Goal: Use online tool/utility: Use online tool/utility

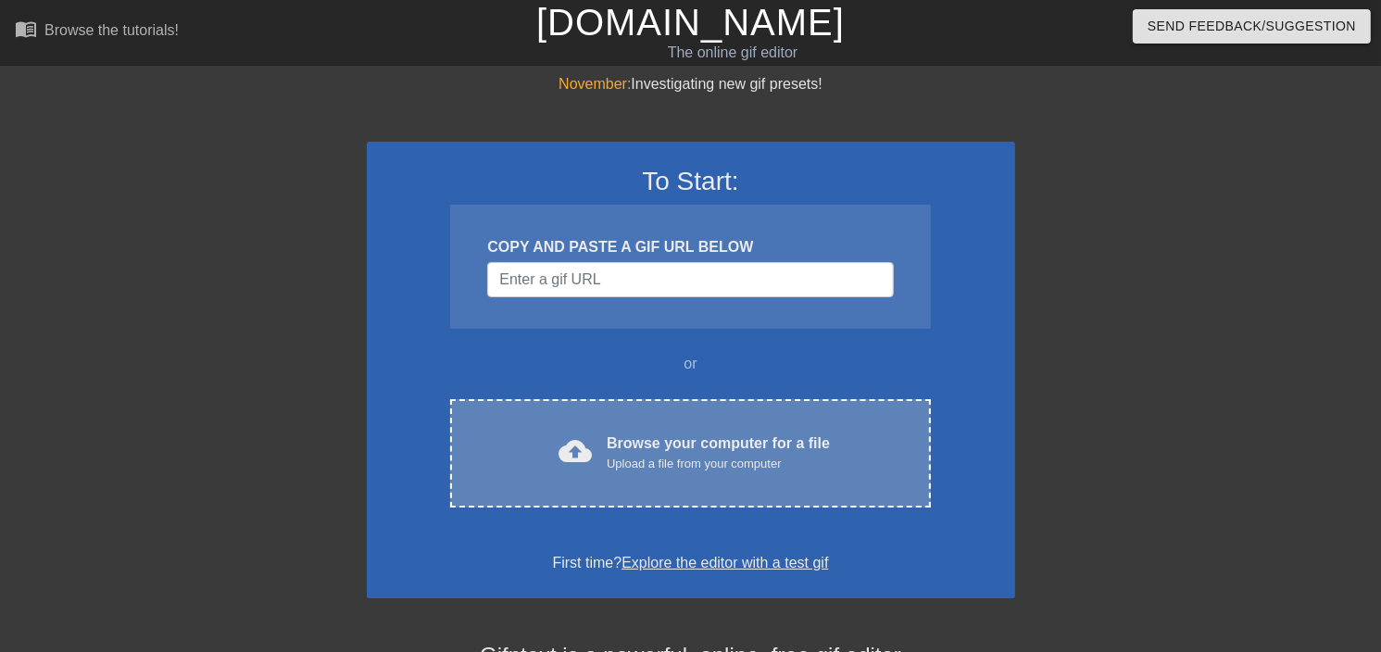
click at [733, 435] on div "Browse your computer for a file Upload a file from your computer" at bounding box center [717, 452] width 223 height 41
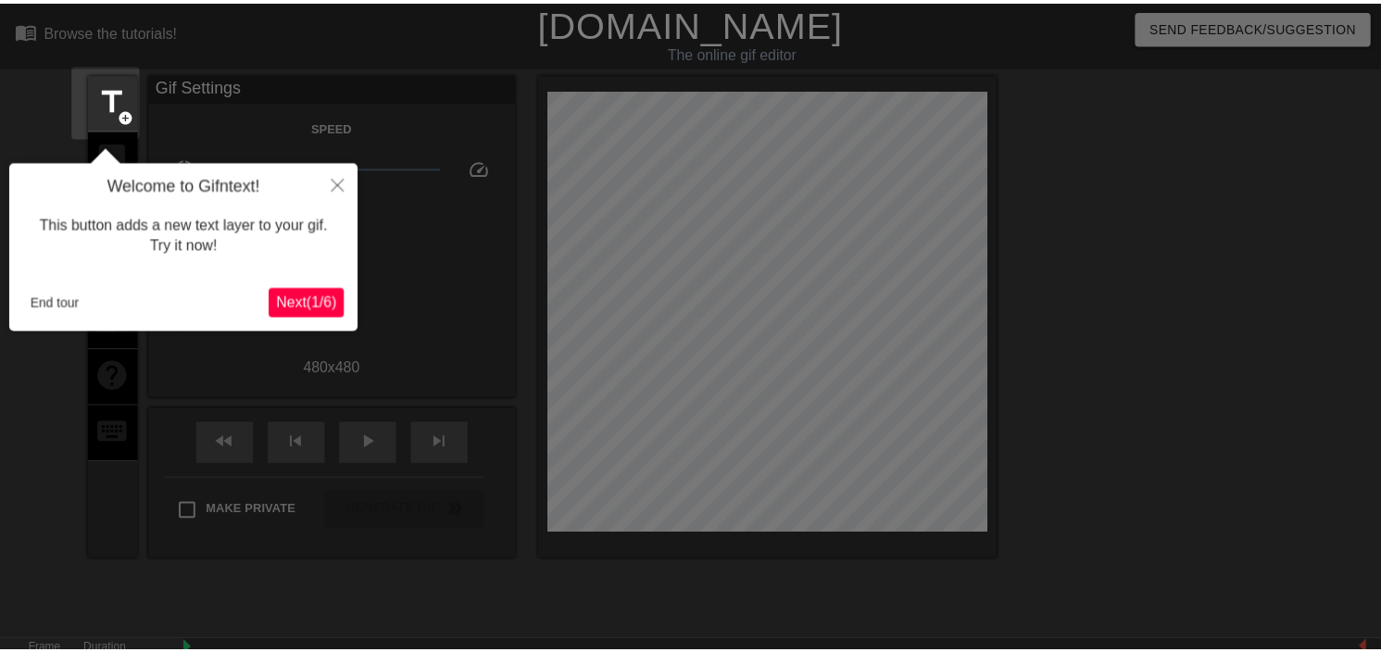
scroll to position [44, 0]
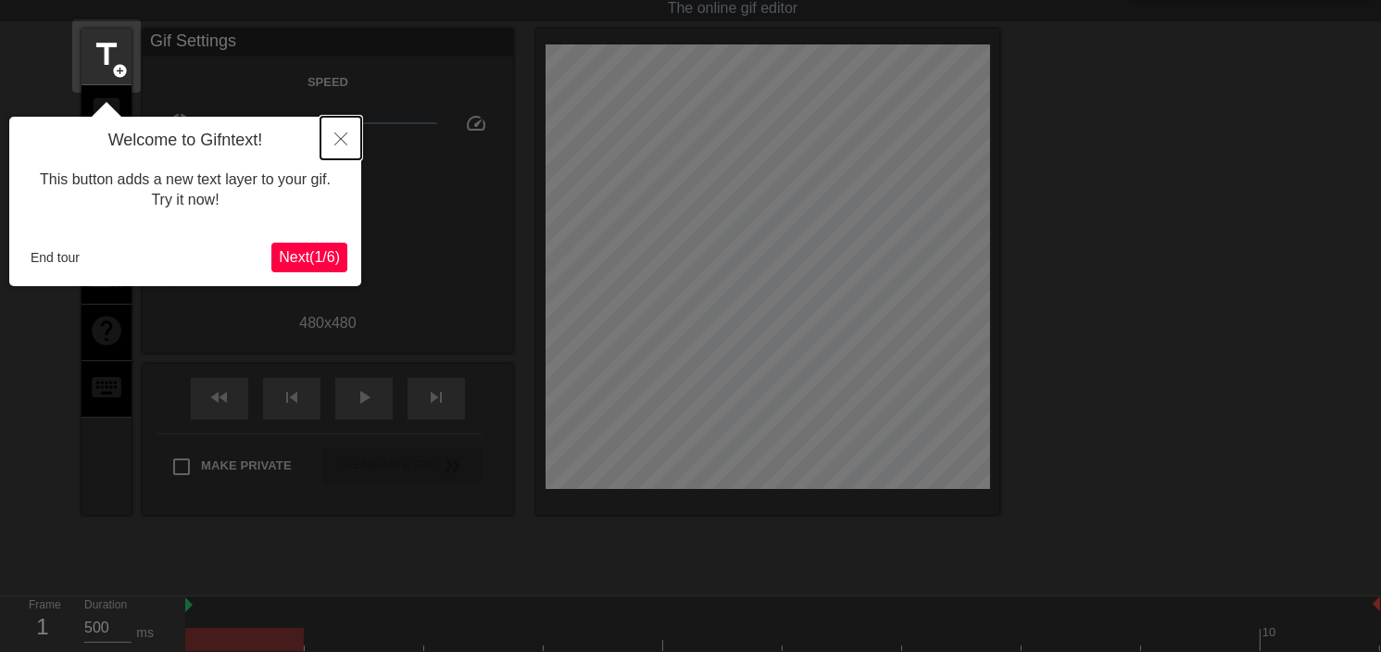
click at [344, 135] on icon "Close" at bounding box center [340, 138] width 13 height 13
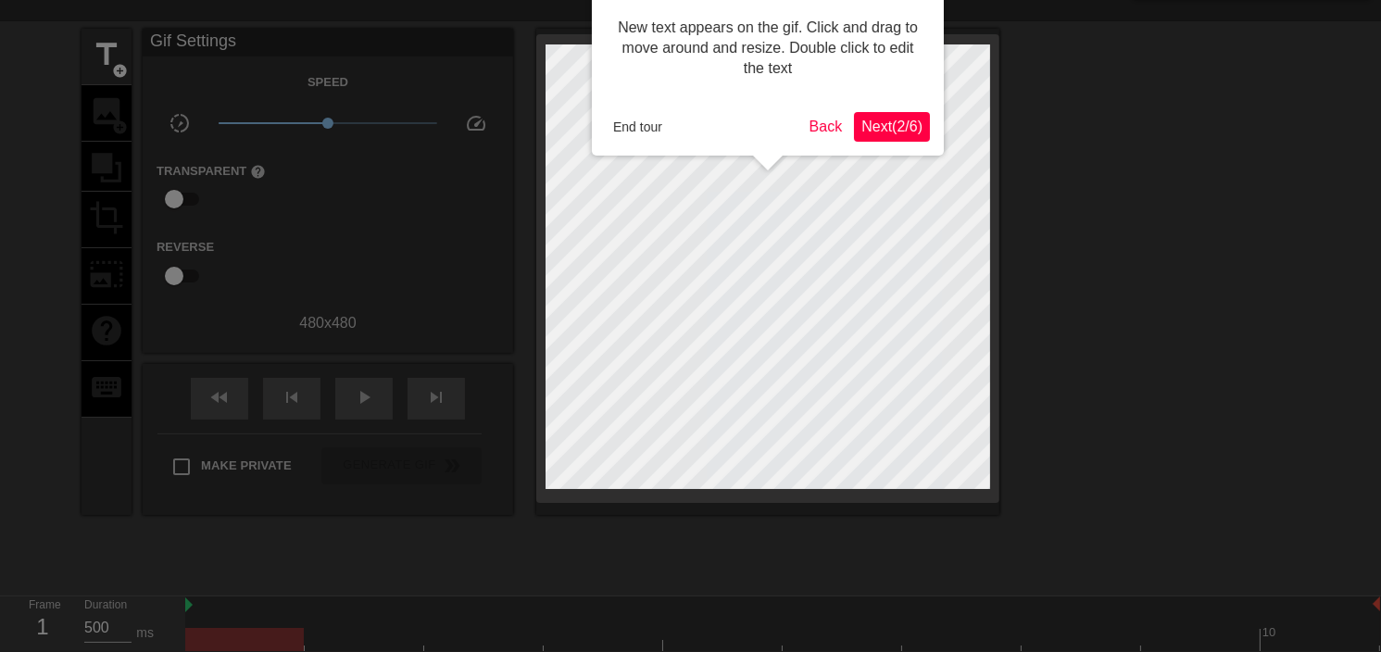
scroll to position [0, 0]
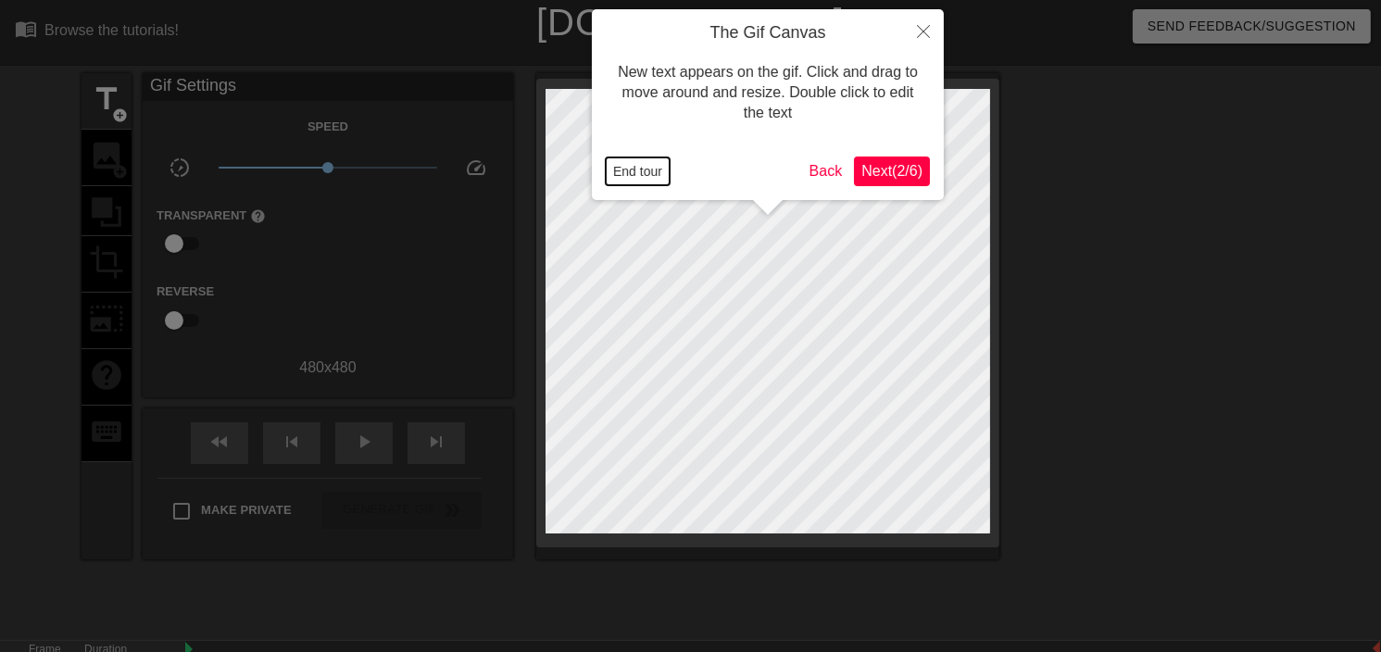
click at [641, 169] on button "End tour" at bounding box center [638, 171] width 64 height 28
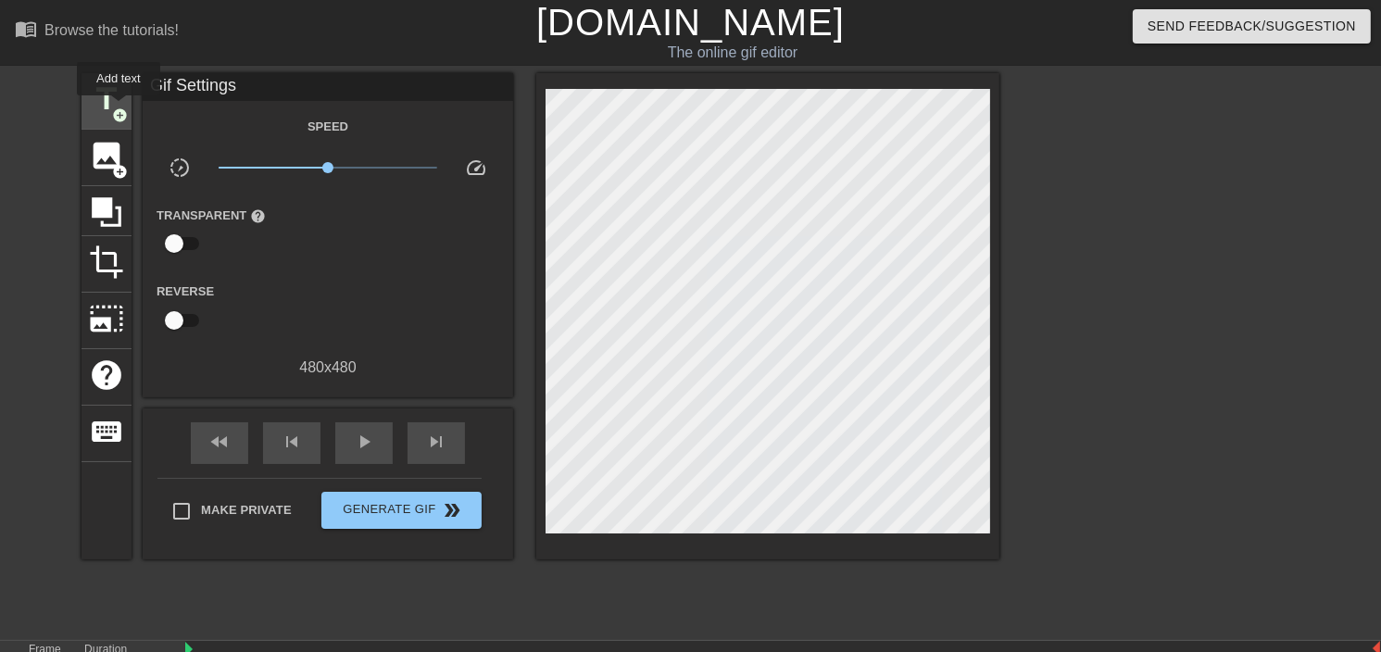
click at [119, 108] on span "add_circle" at bounding box center [120, 115] width 16 height 16
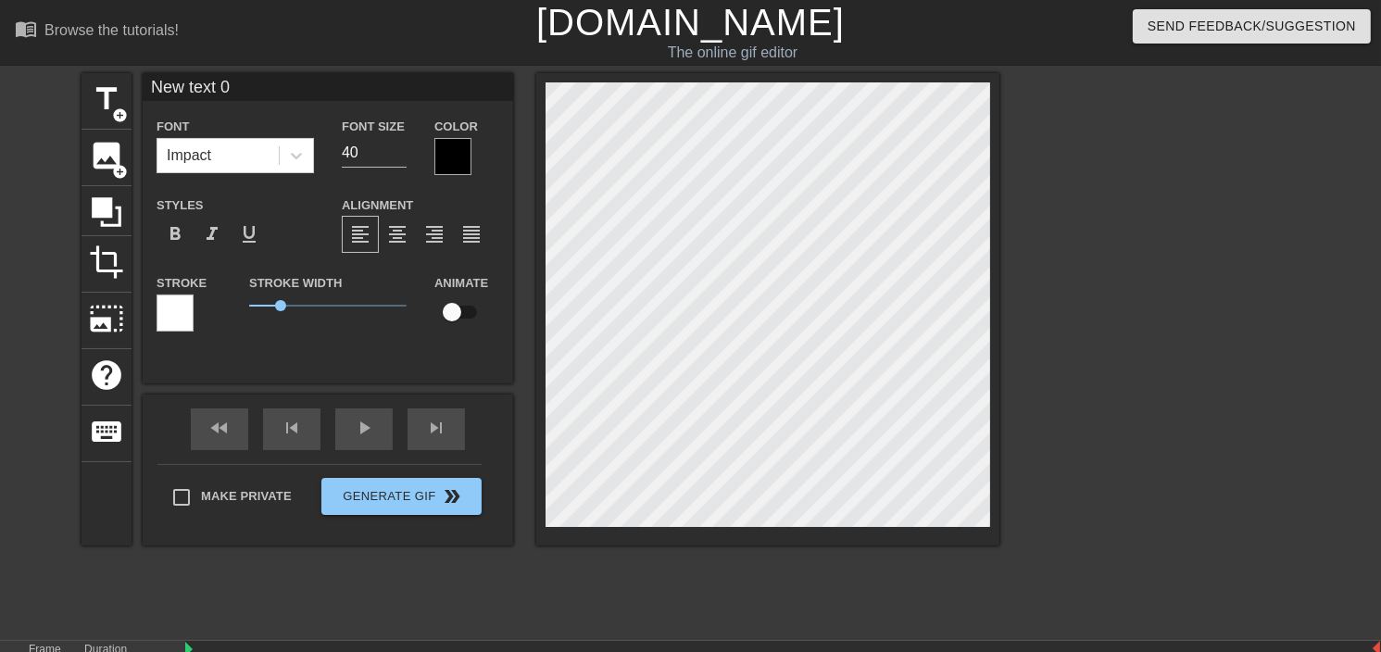
scroll to position [2, 4]
type input "C"
type textarea "C"
type input "Co"
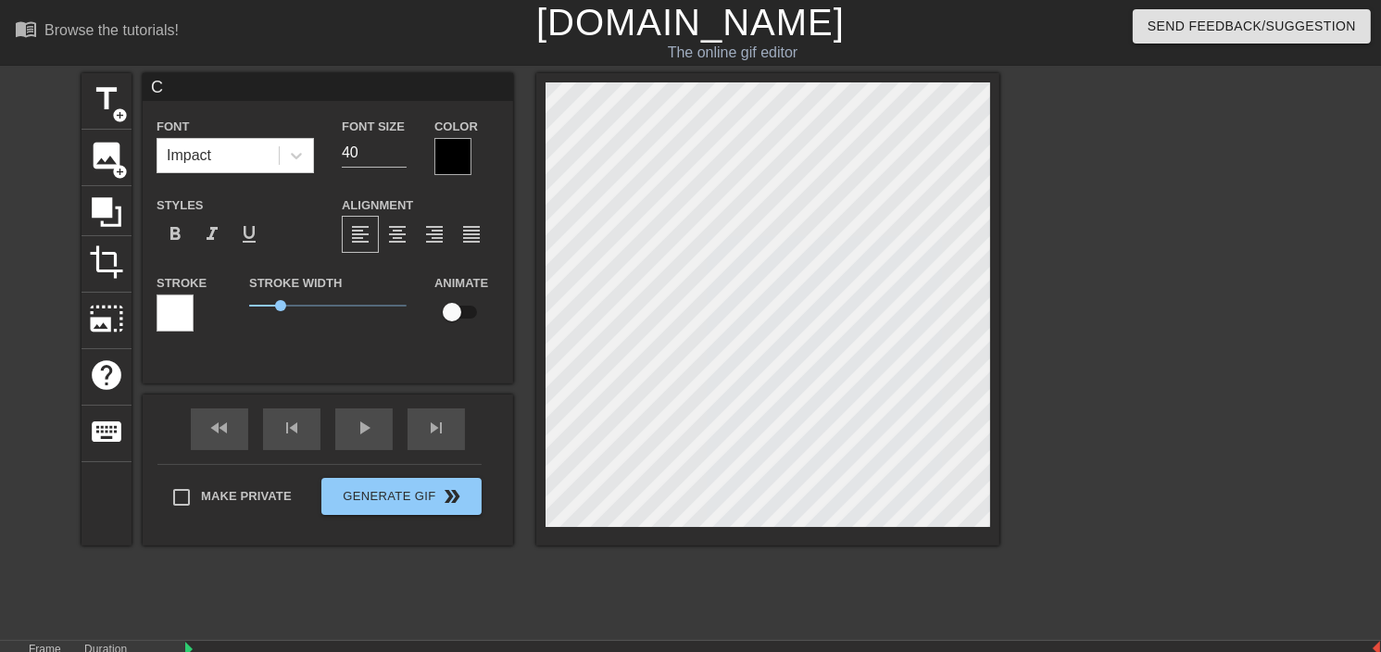
type textarea "Co"
type input "Col"
type textarea "Col"
type input "Coll"
type textarea "Coll"
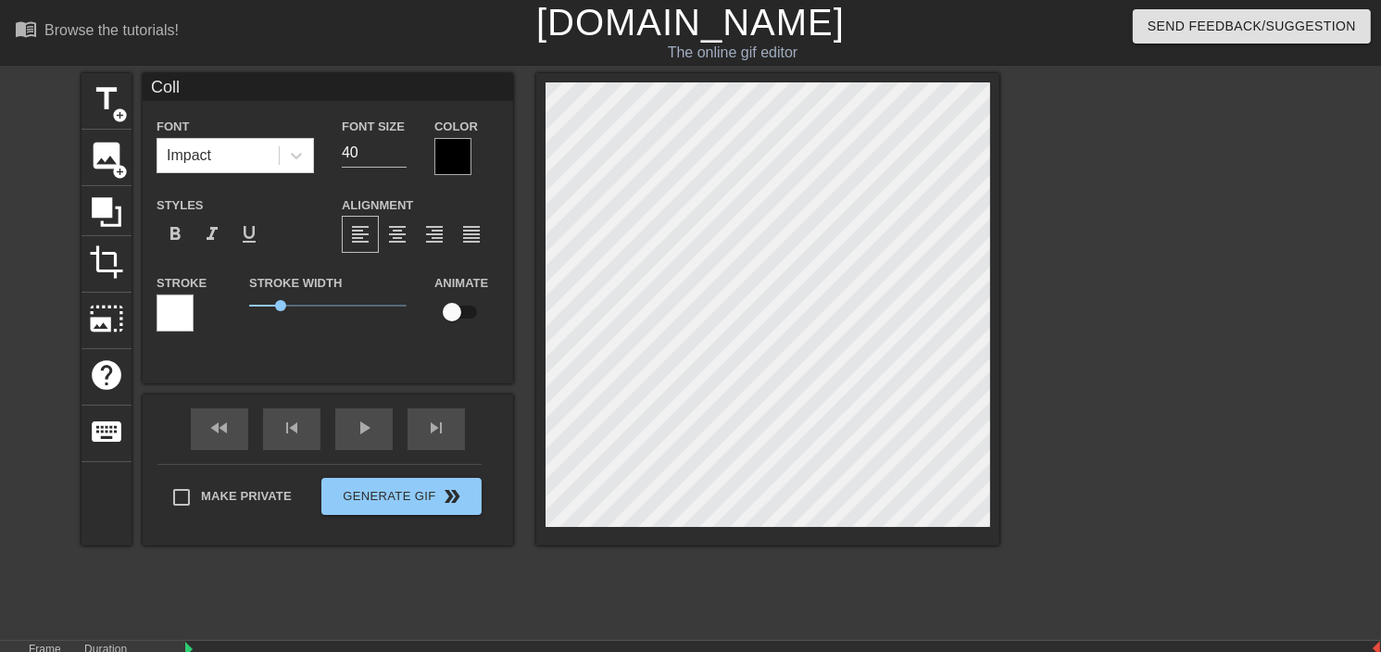
type input "Colla"
type textarea "Colla"
type input "Collab"
type textarea "Collab"
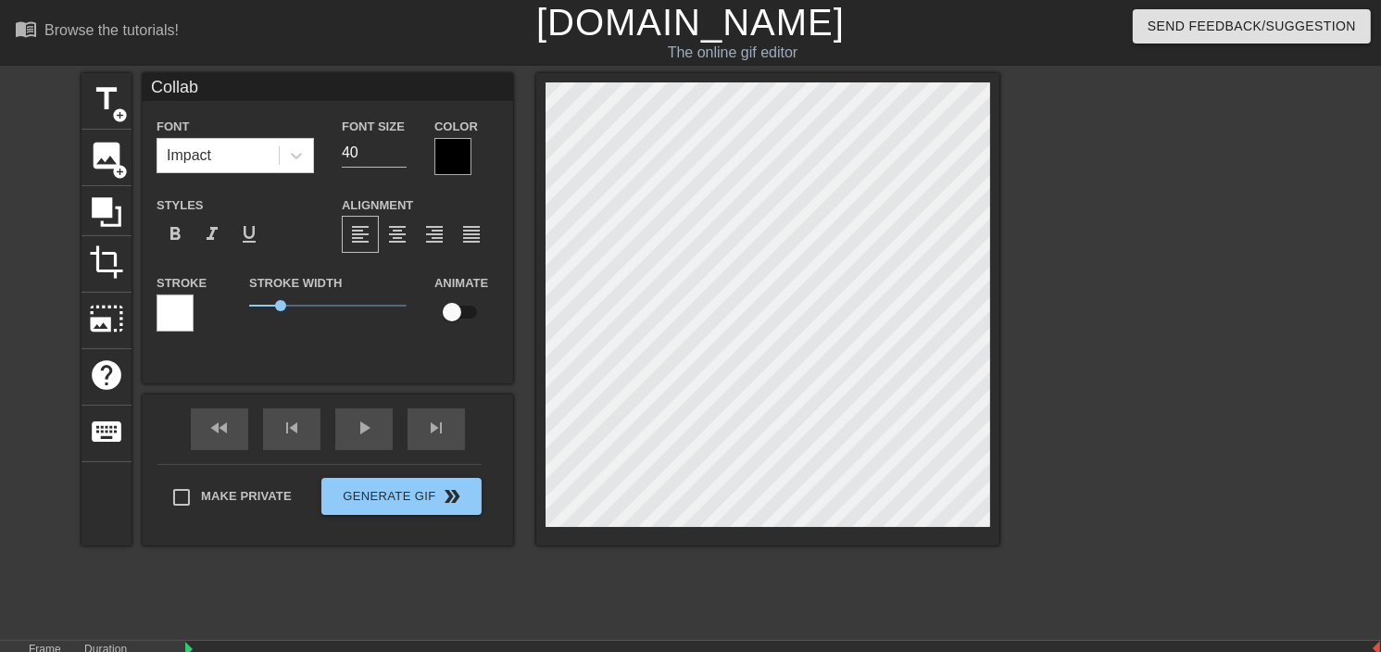
type input "Collab"
type textarea "Collab"
type input "ACollab"
type textarea "A Collab"
type input "ArCollab"
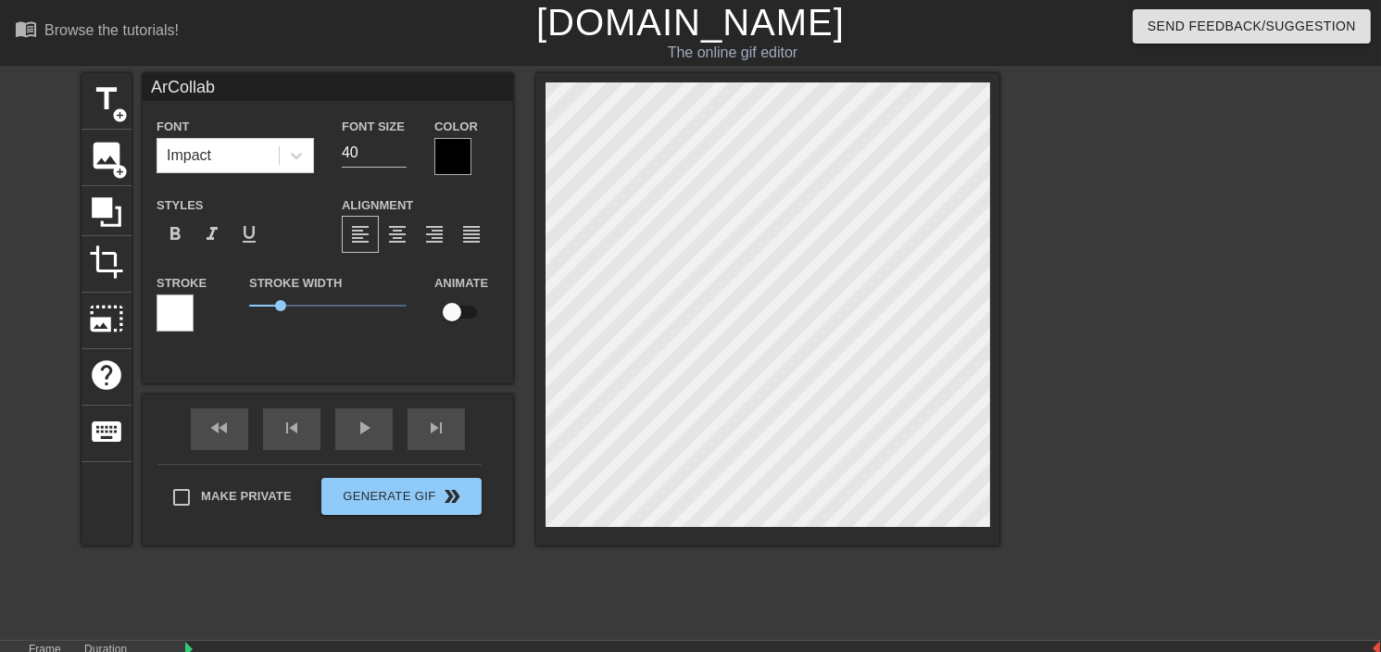
type textarea "Ar Collab"
type input "ArcCollab"
type textarea "Arc Collab"
type input "ArcaCollab"
type textarea "Arca Collab"
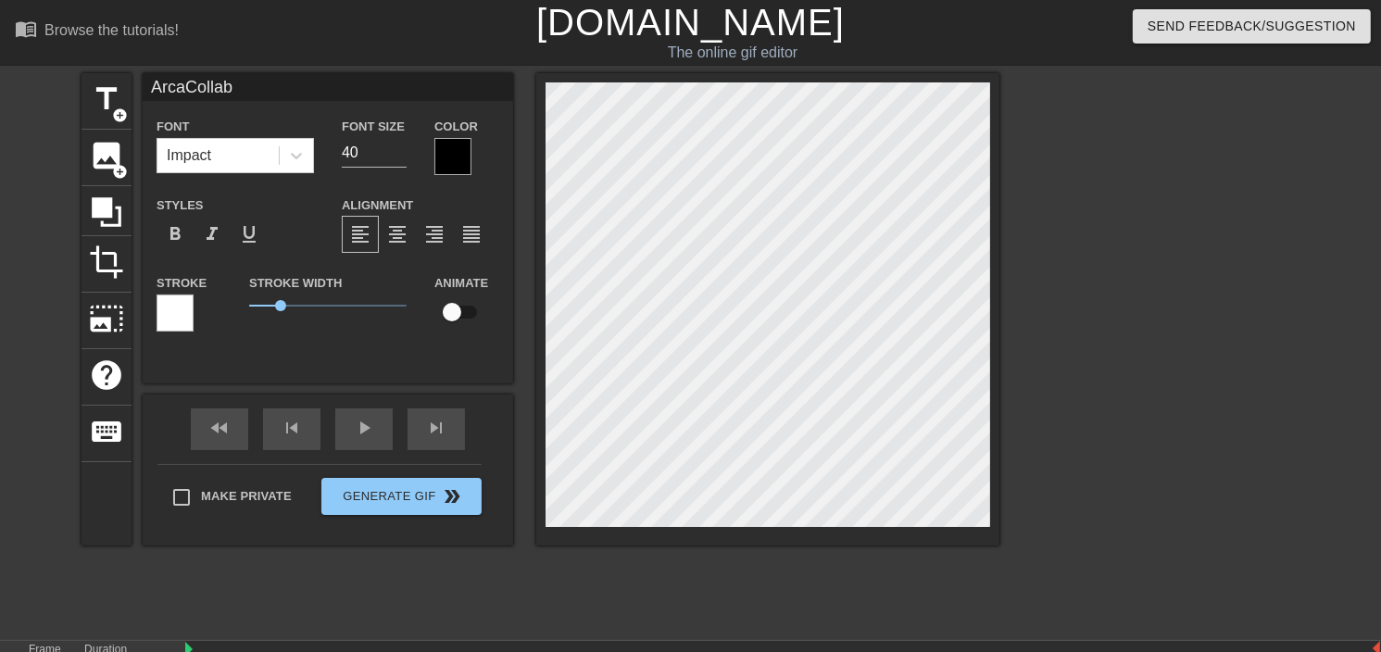
type input "ArcanCollab"
type textarea "Arcan Collab"
type input "ArcanaCollab"
type textarea "Arcana Collab"
click at [392, 221] on div "format_align_center" at bounding box center [397, 234] width 37 height 37
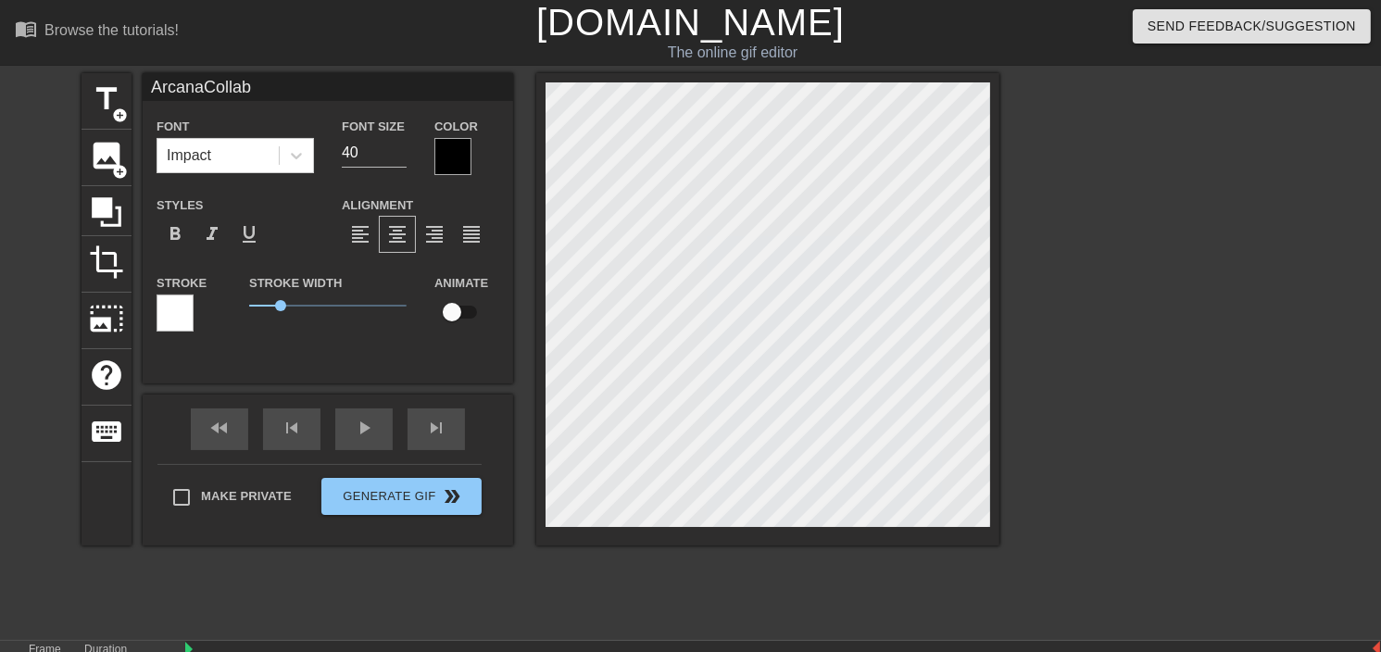
scroll to position [3, 2]
type input "ArcanaCollab"
type input "39"
click at [400, 156] on input "39" at bounding box center [374, 153] width 65 height 30
type input "ArcanaCollab"
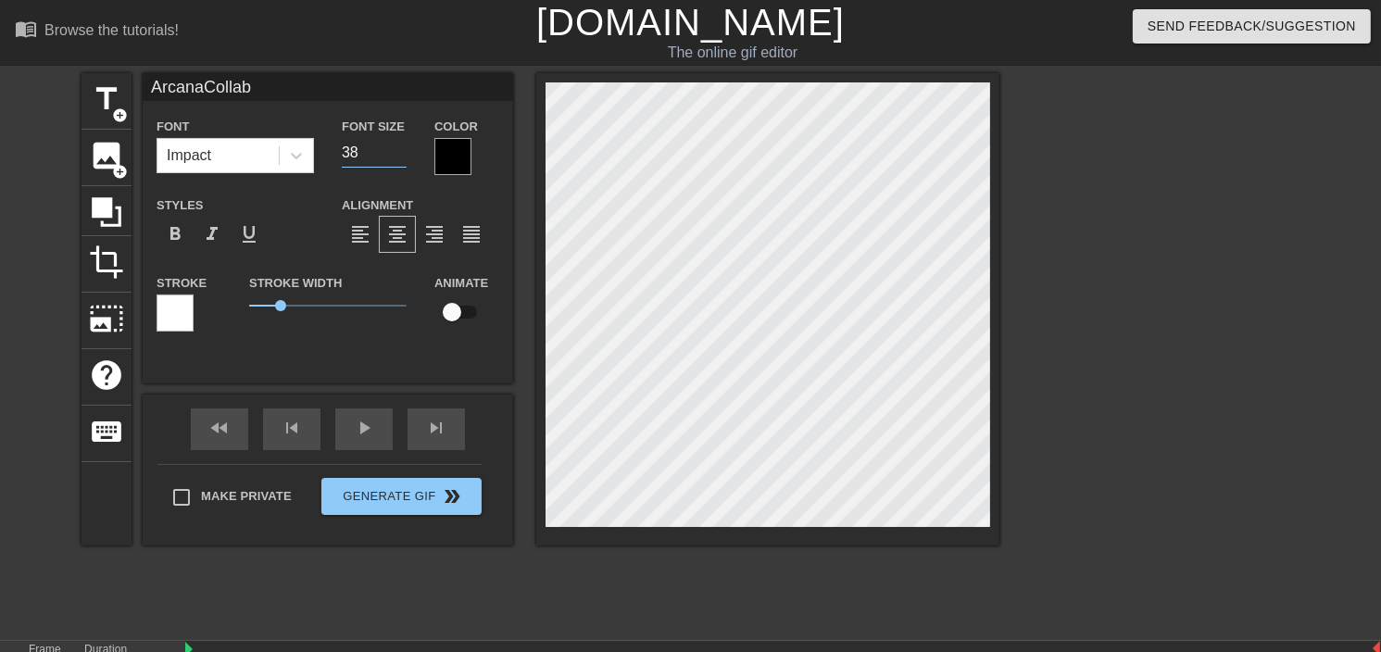
type input "38"
click at [400, 156] on input "38" at bounding box center [374, 153] width 65 height 30
type input "ArcanaCollab"
type input "37"
click at [400, 156] on input "37" at bounding box center [374, 153] width 65 height 30
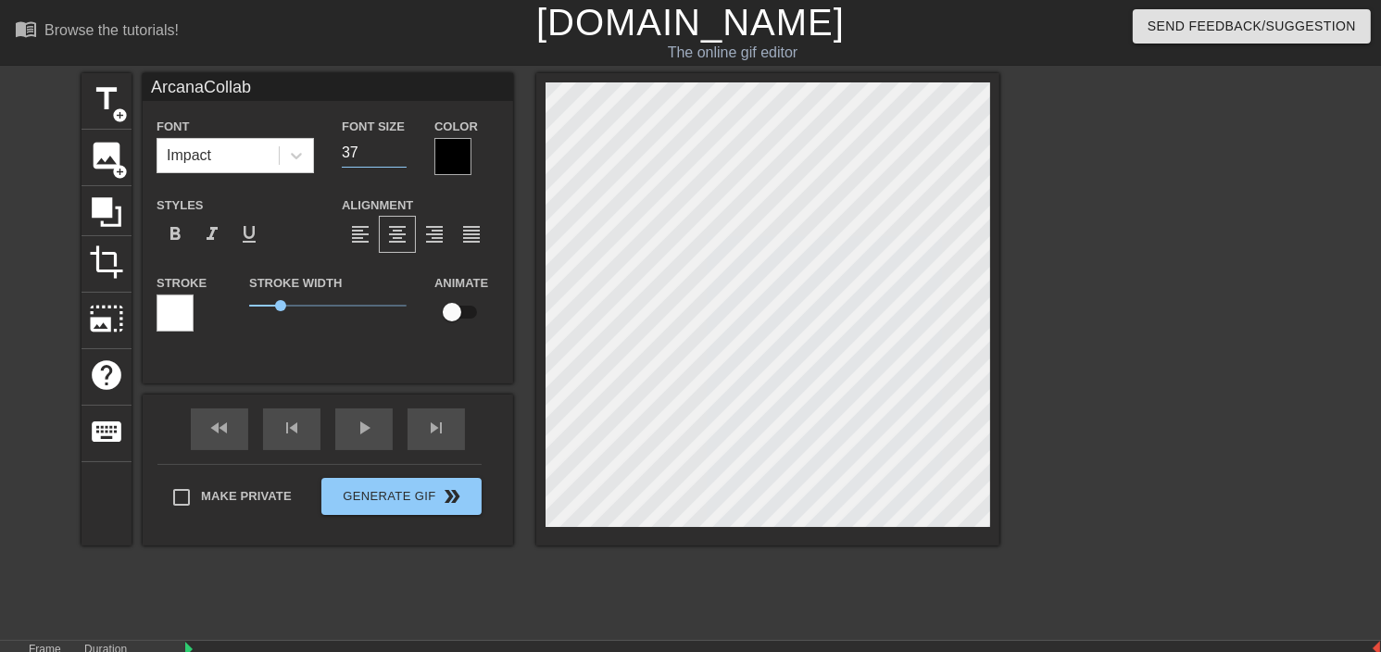
type input "ArcanaCollab"
type input "36"
click at [400, 156] on input "36" at bounding box center [374, 153] width 65 height 30
type input "ArcanaCollab"
type input "35"
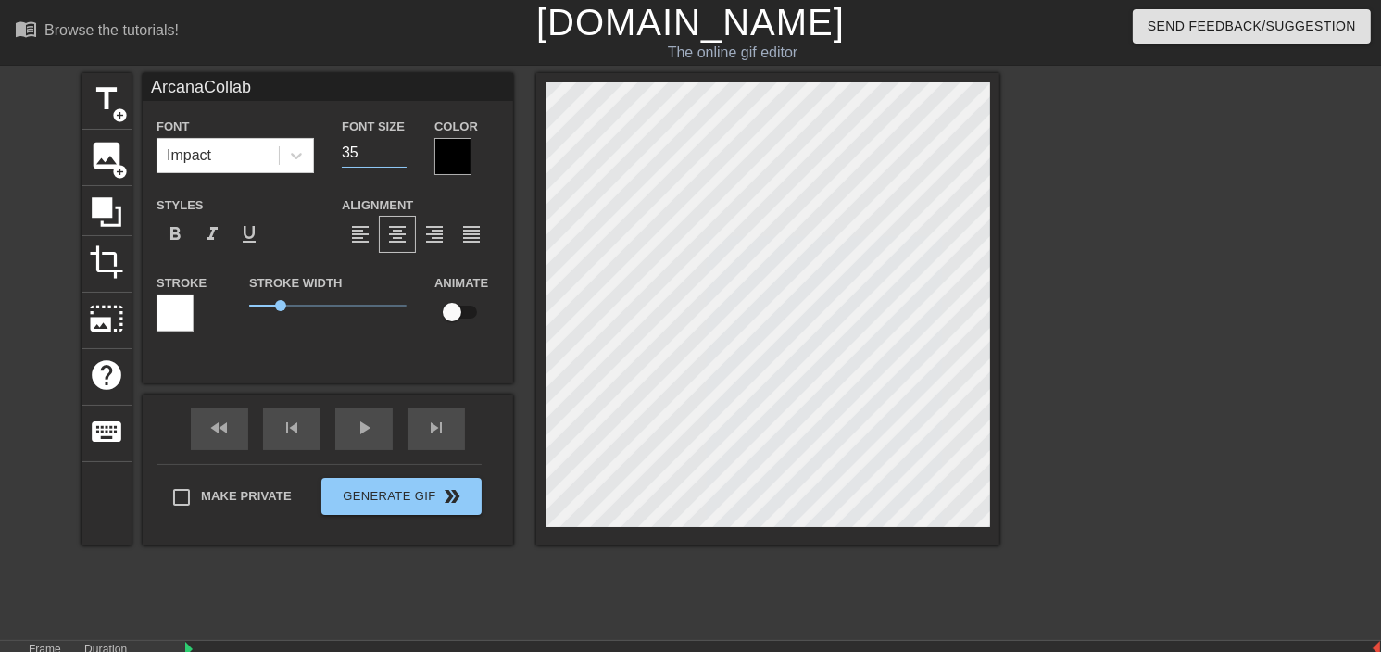
click at [400, 156] on input "35" at bounding box center [374, 153] width 65 height 30
type input "ArcanaCollab"
type input "34"
click at [400, 156] on input "34" at bounding box center [374, 153] width 65 height 30
type input "ArcanaCollab"
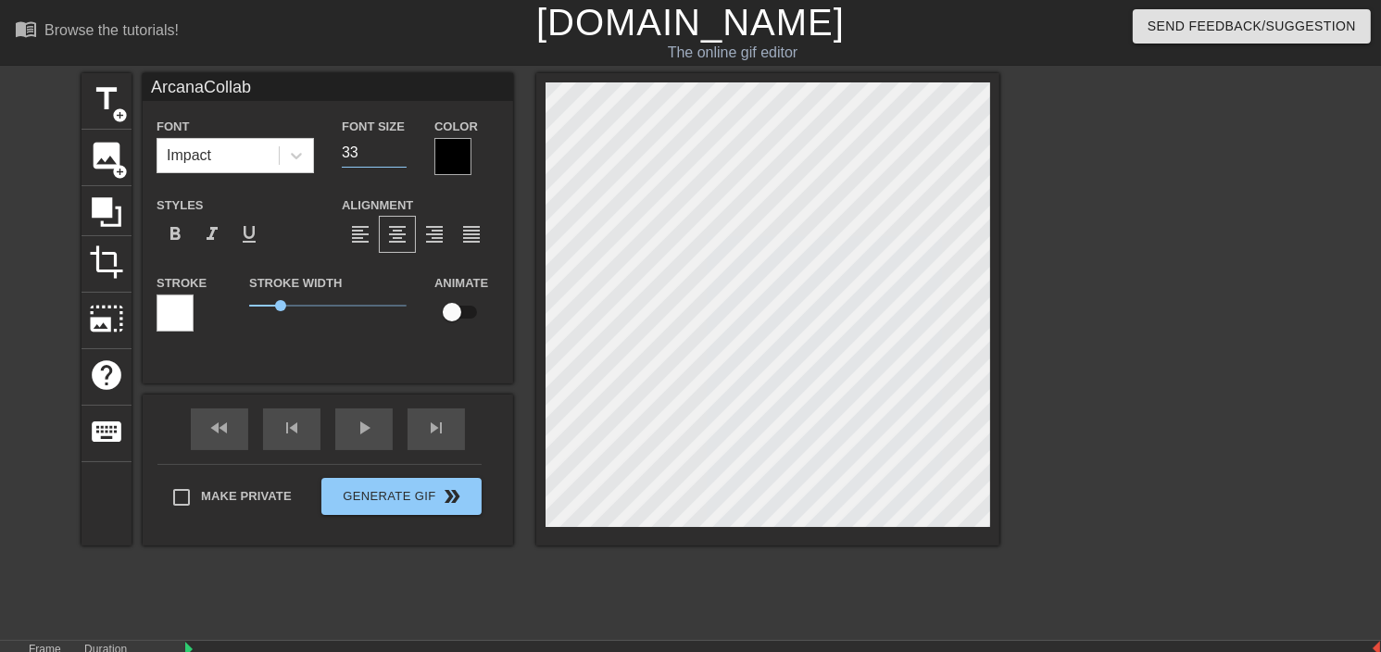
type input "33"
click at [400, 156] on input "33" at bounding box center [374, 153] width 65 height 30
type input "ArcanaCollab"
type input "32"
click at [400, 156] on input "32" at bounding box center [374, 153] width 65 height 30
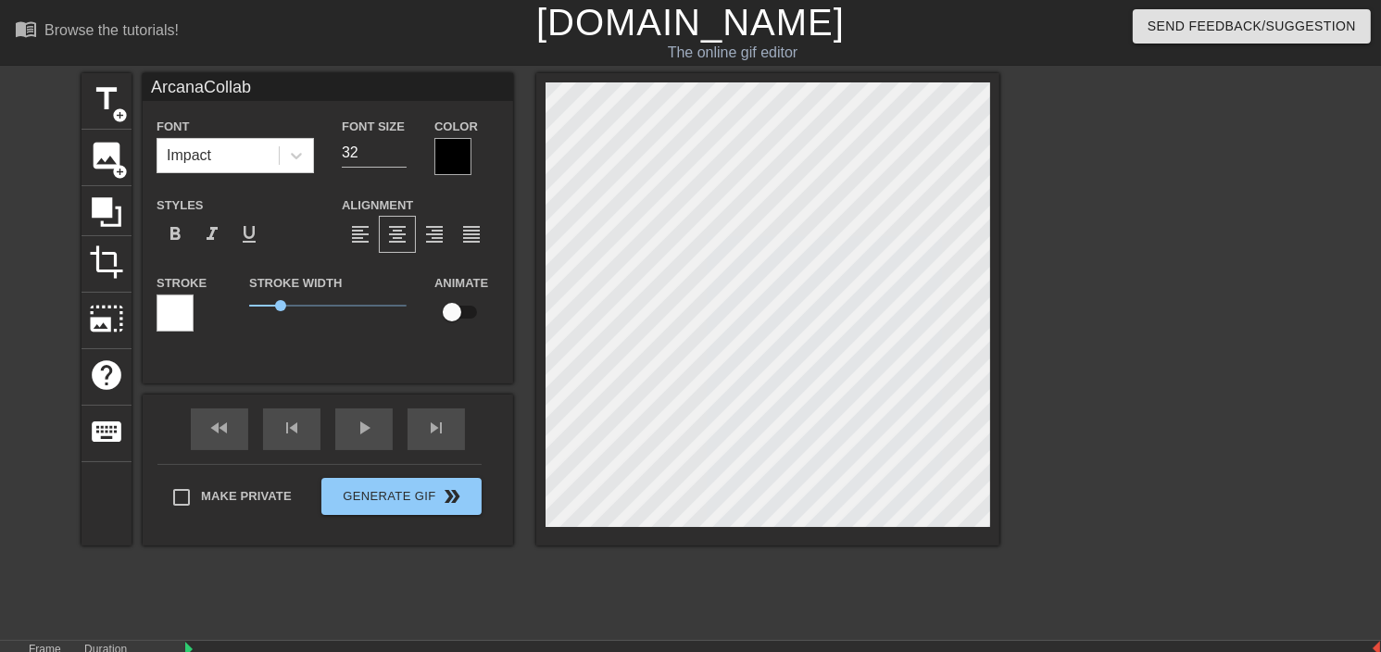
scroll to position [89, 0]
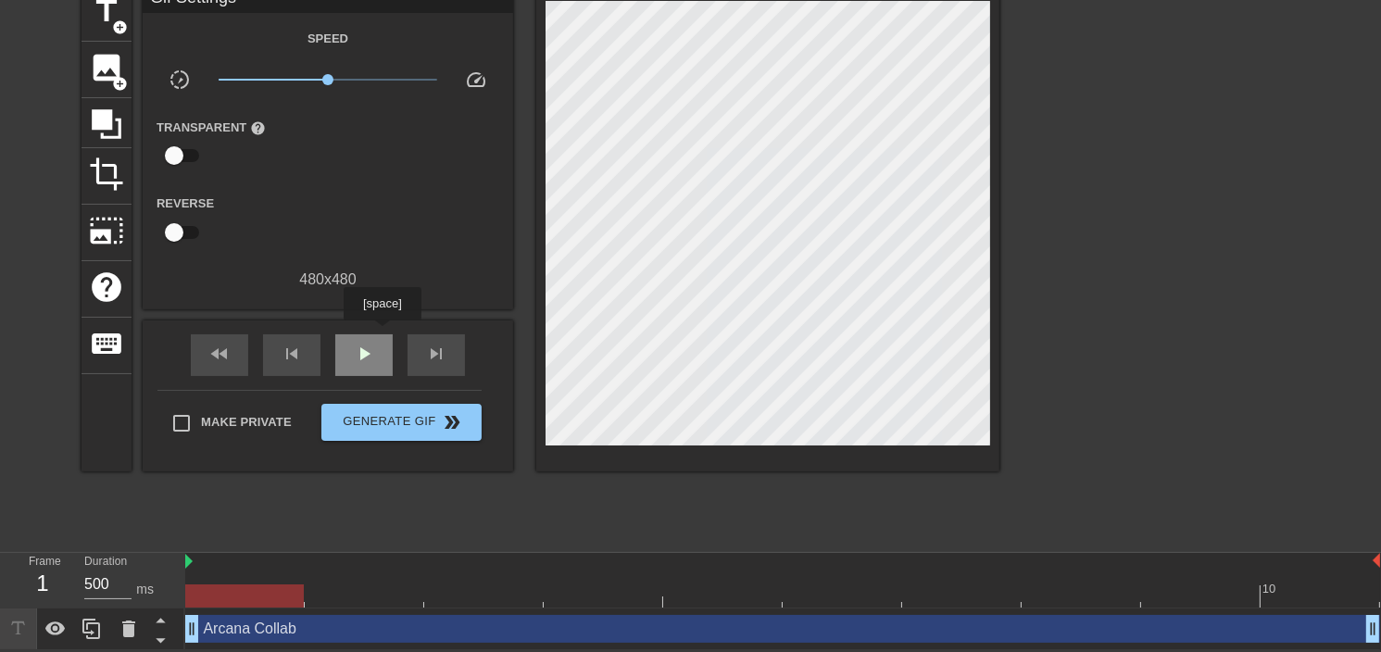
click at [381, 334] on div "play_arrow" at bounding box center [363, 355] width 57 height 42
click at [381, 334] on div "pause" at bounding box center [363, 355] width 57 height 42
click at [419, 345] on div "skip_next" at bounding box center [435, 355] width 57 height 42
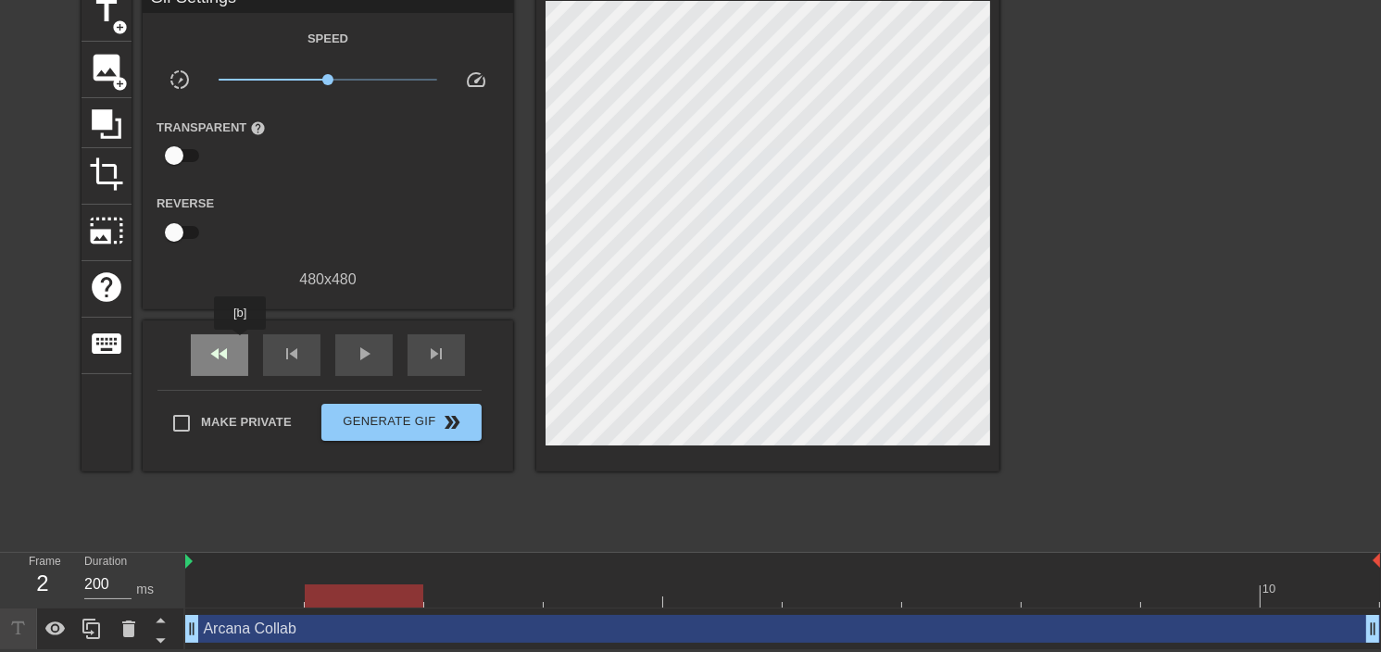
click at [241, 343] on div "fast_rewind" at bounding box center [219, 355] width 57 height 42
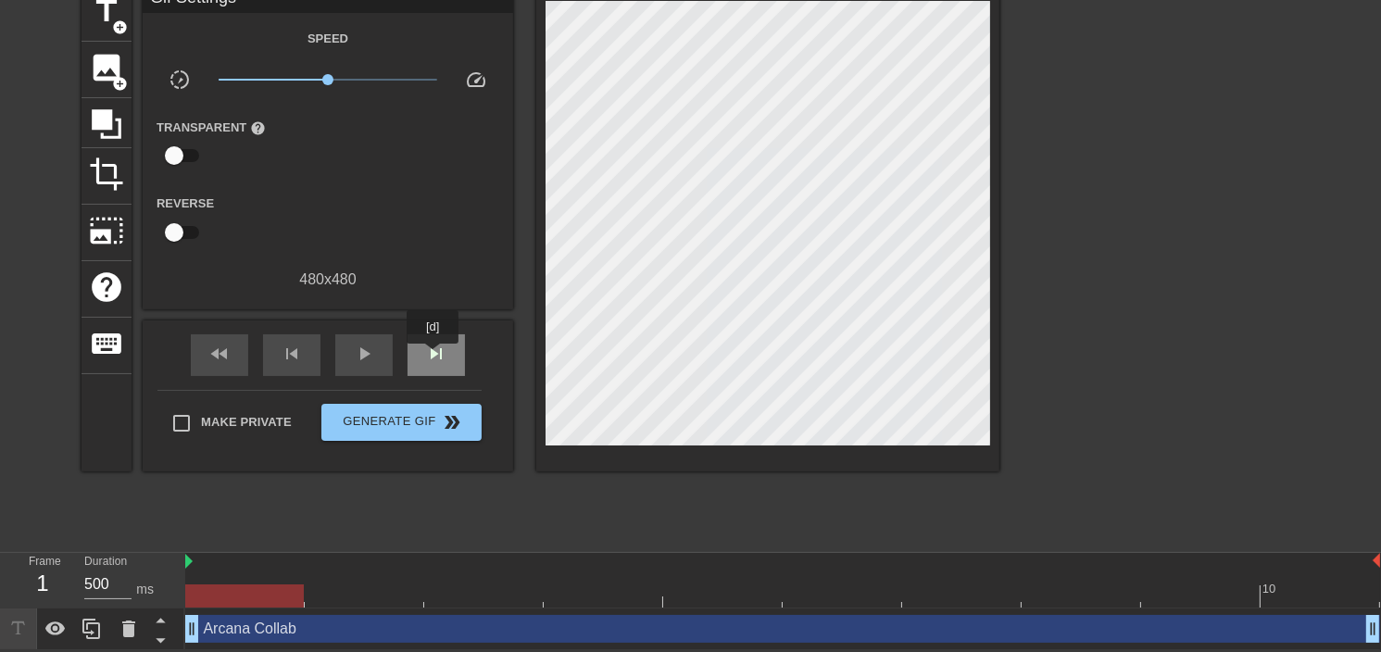
click at [433, 356] on span "skip_next" at bounding box center [436, 354] width 22 height 22
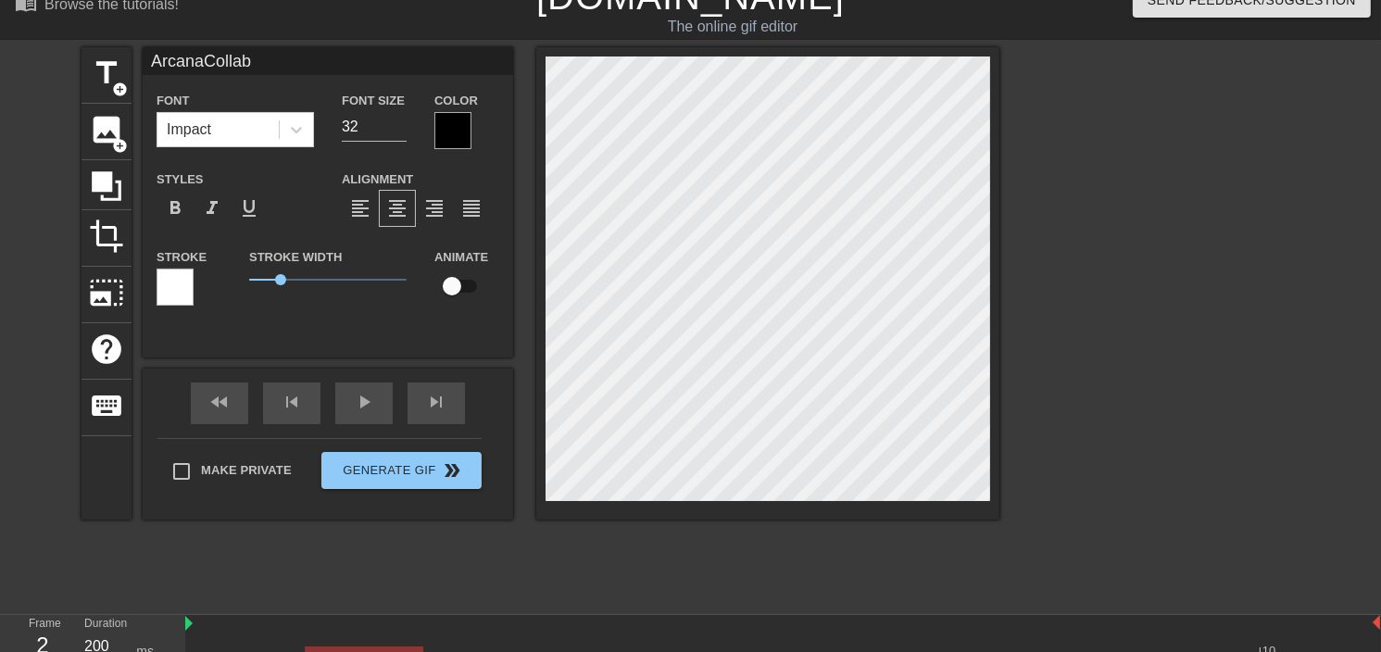
scroll to position [0, 0]
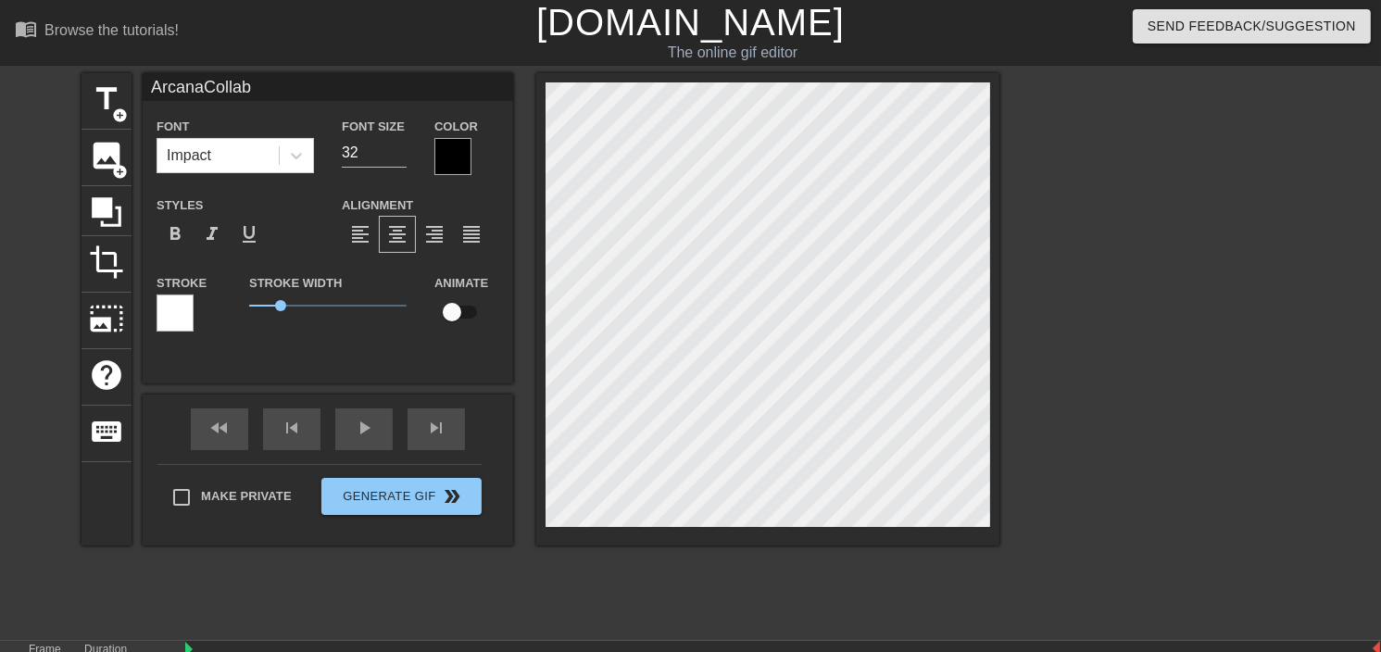
click at [1179, 172] on div "title add_circle image add_circle crop photo_size_select_large help keyboard Ar…" at bounding box center [690, 351] width 1381 height 556
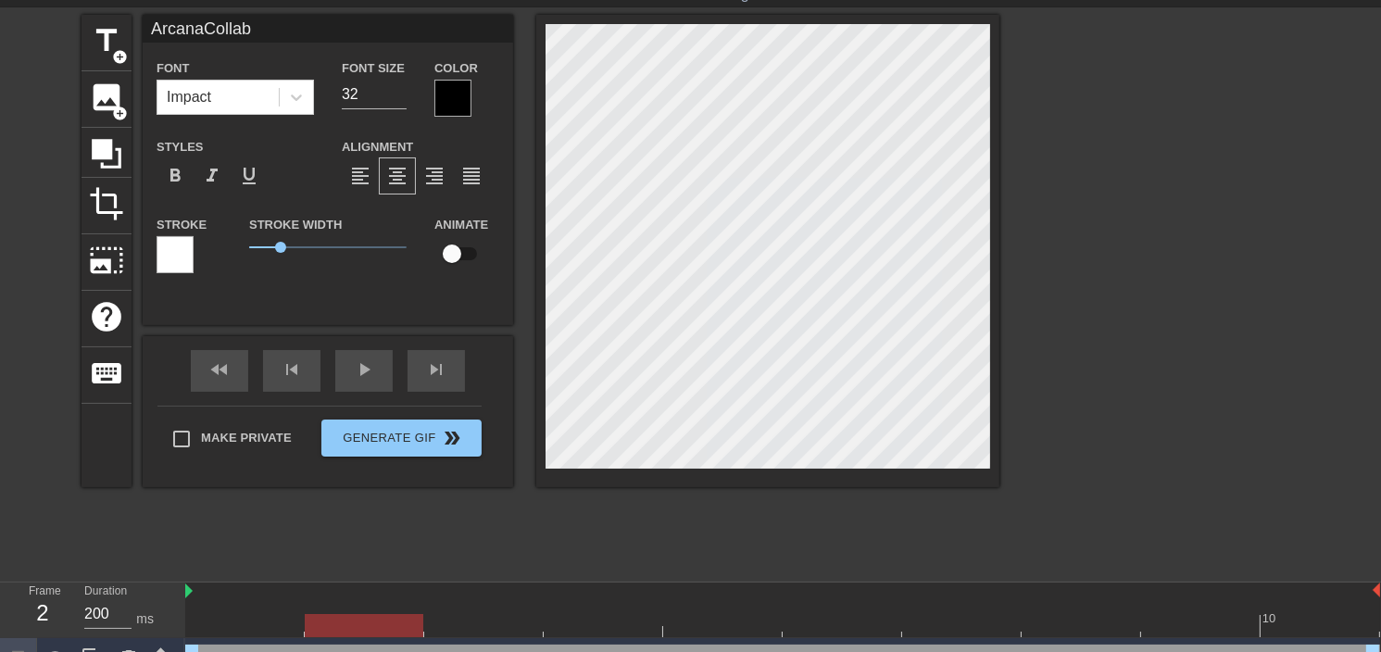
scroll to position [89, 0]
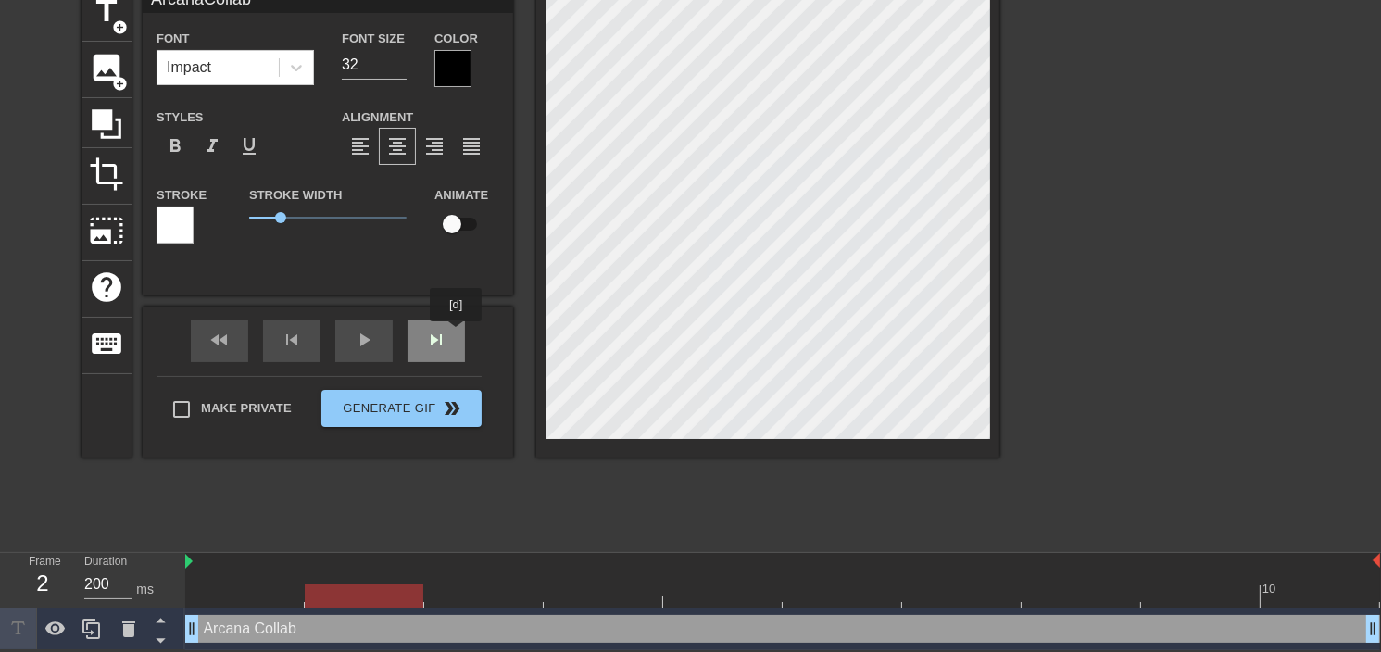
click at [456, 334] on div "skip_next" at bounding box center [435, 341] width 57 height 42
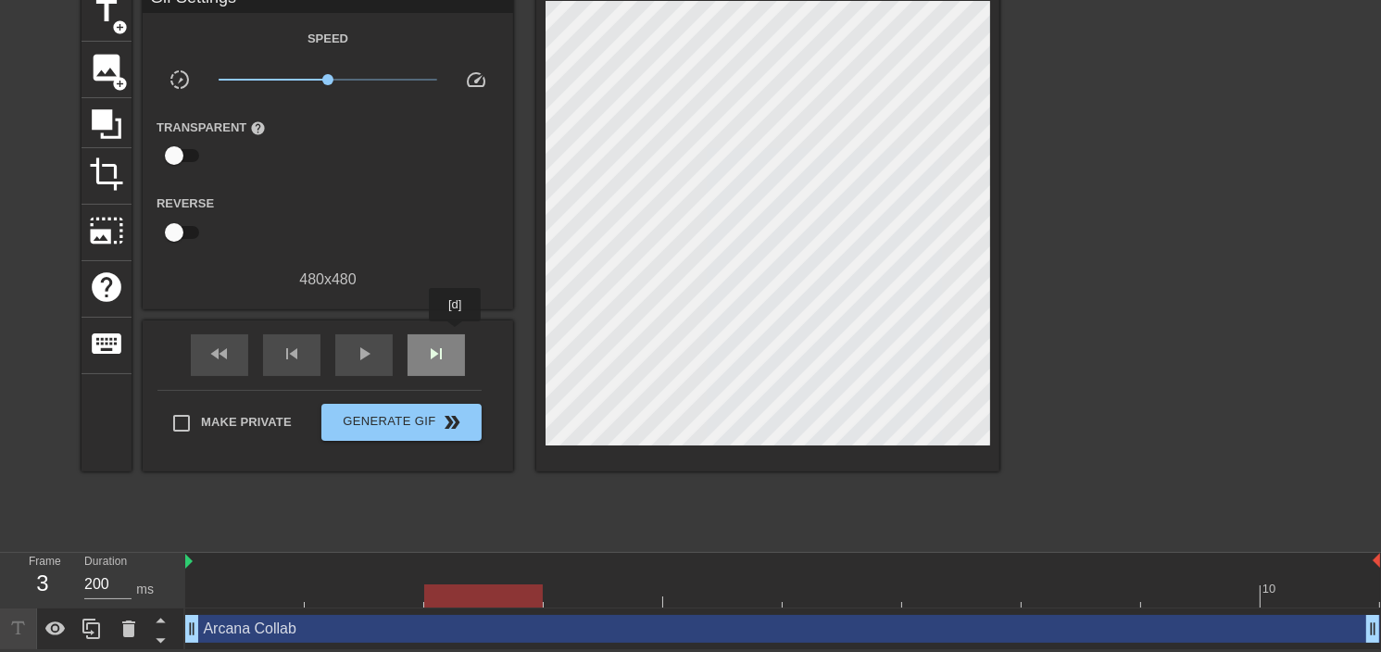
click at [456, 334] on div "skip_next" at bounding box center [435, 355] width 57 height 42
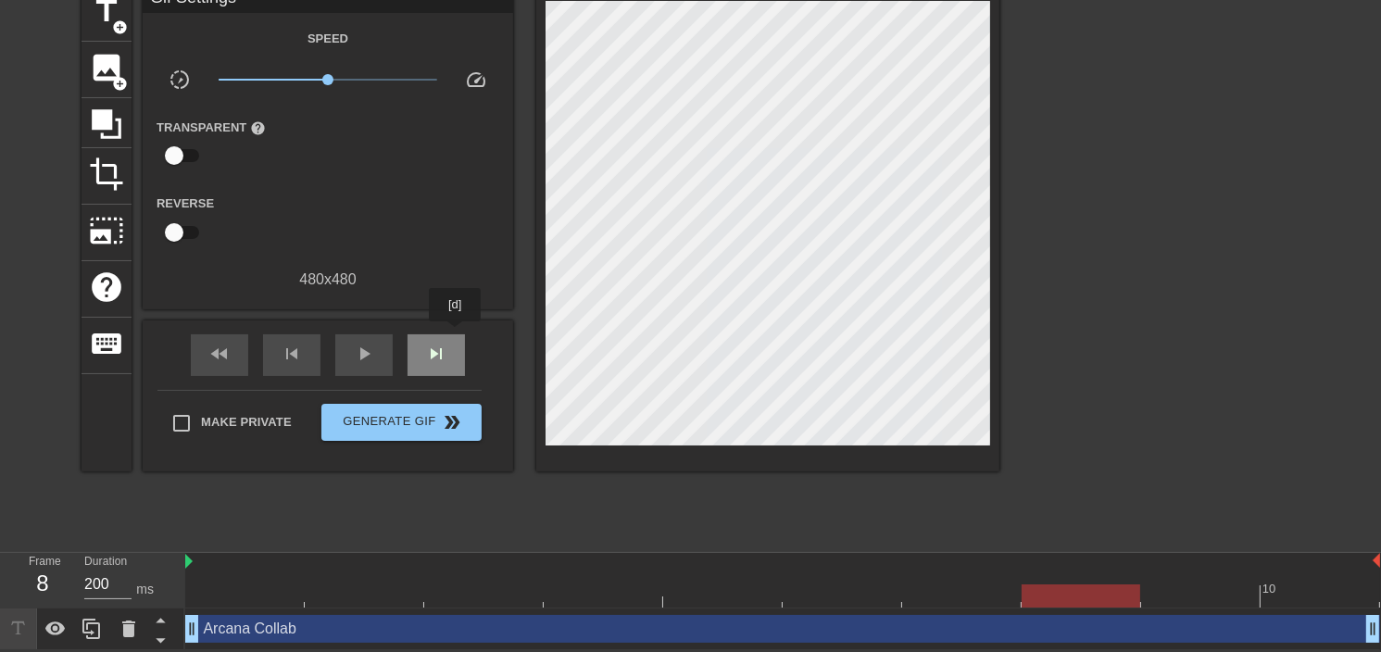
click at [456, 334] on div "skip_next" at bounding box center [435, 355] width 57 height 42
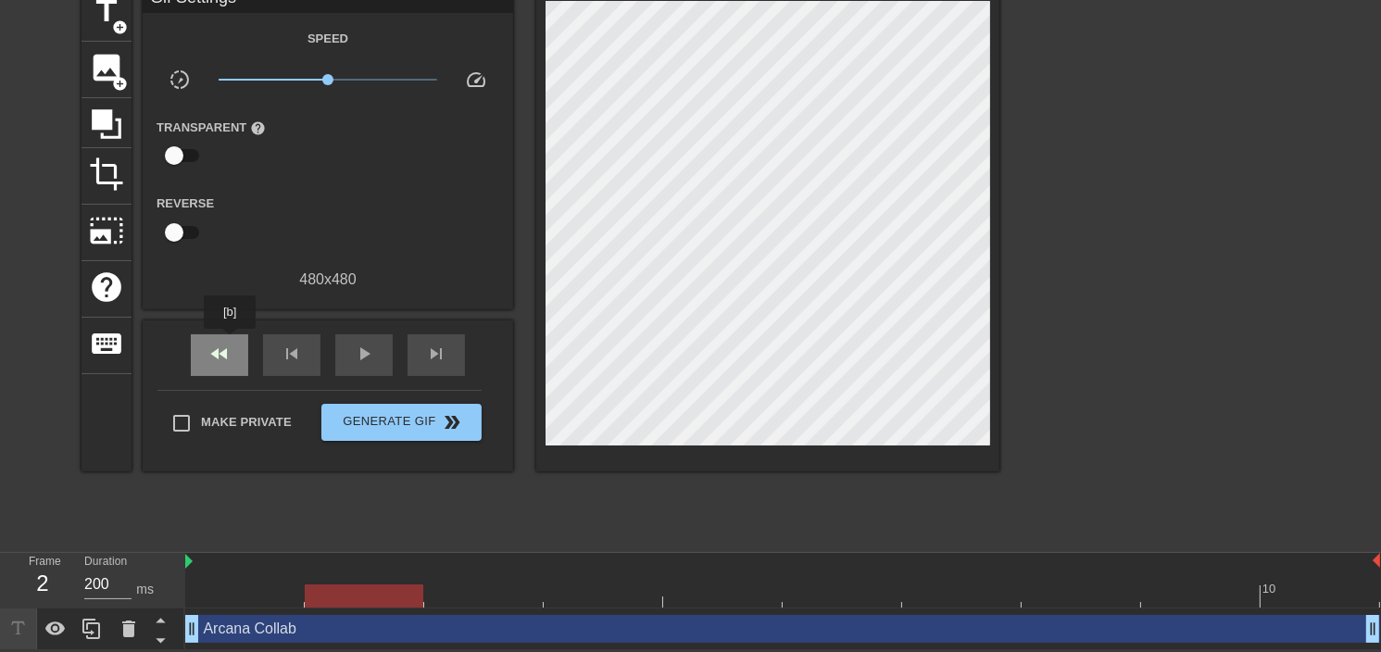
click at [231, 342] on div "fast_rewind" at bounding box center [219, 355] width 57 height 42
type input "500"
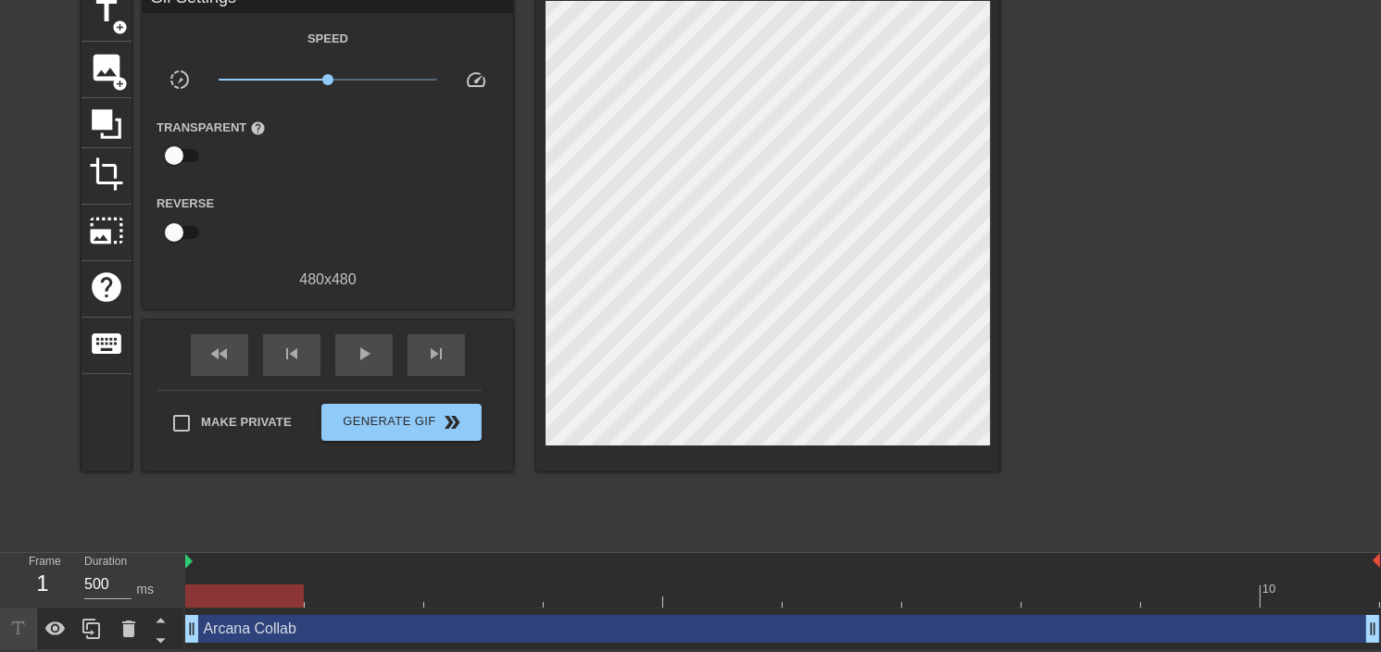
scroll to position [0, 0]
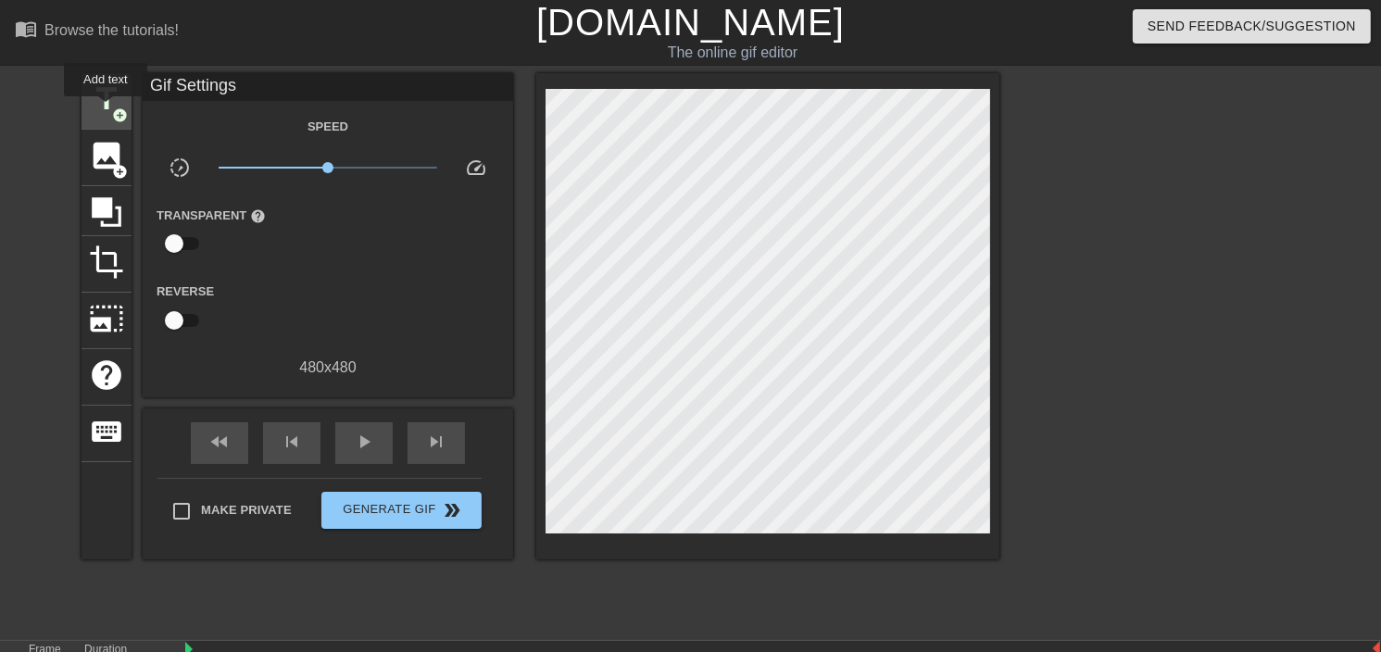
click at [106, 109] on span "title" at bounding box center [106, 98] width 35 height 35
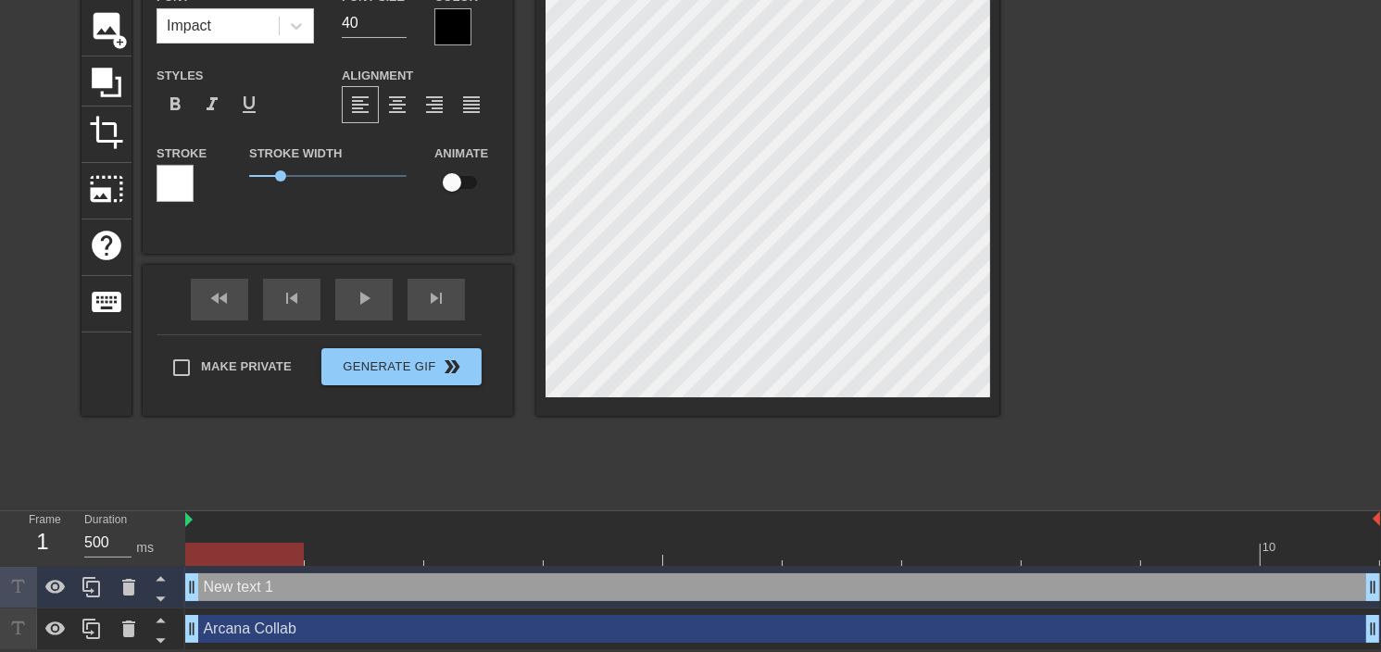
scroll to position [38, 0]
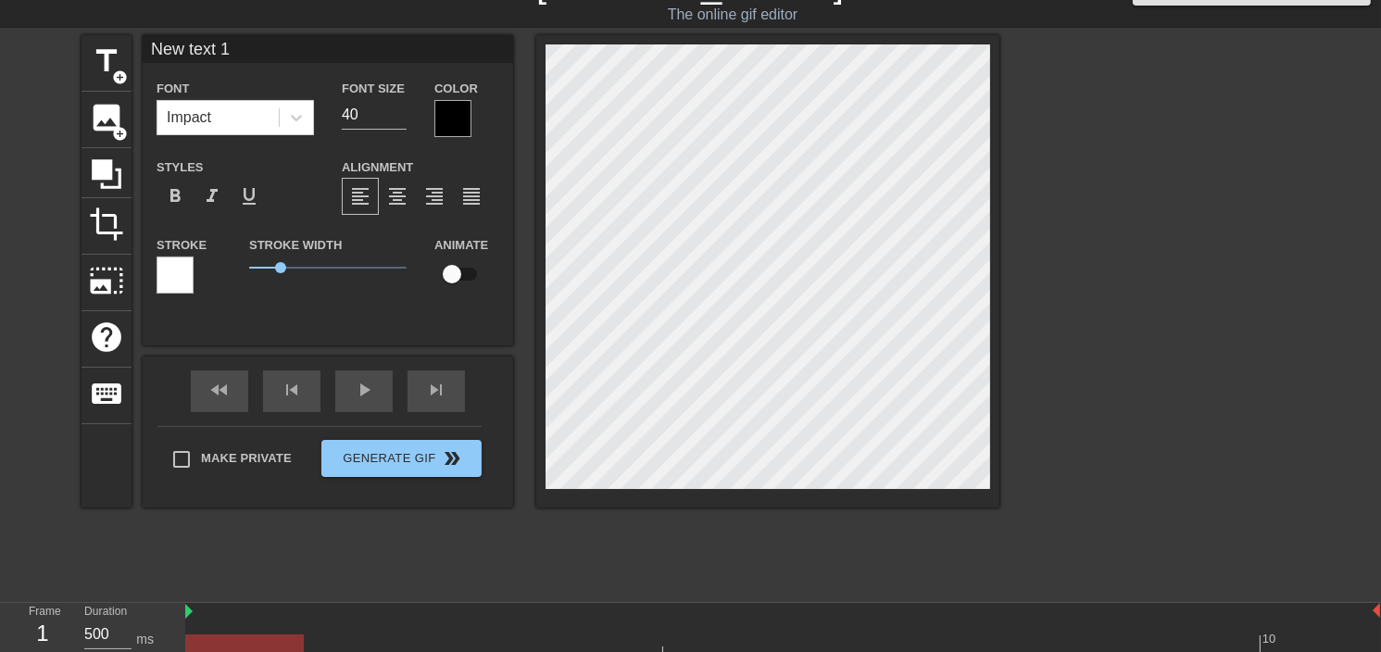
type input "A"
type textarea "A"
type input "Ar"
type textarea "Ar"
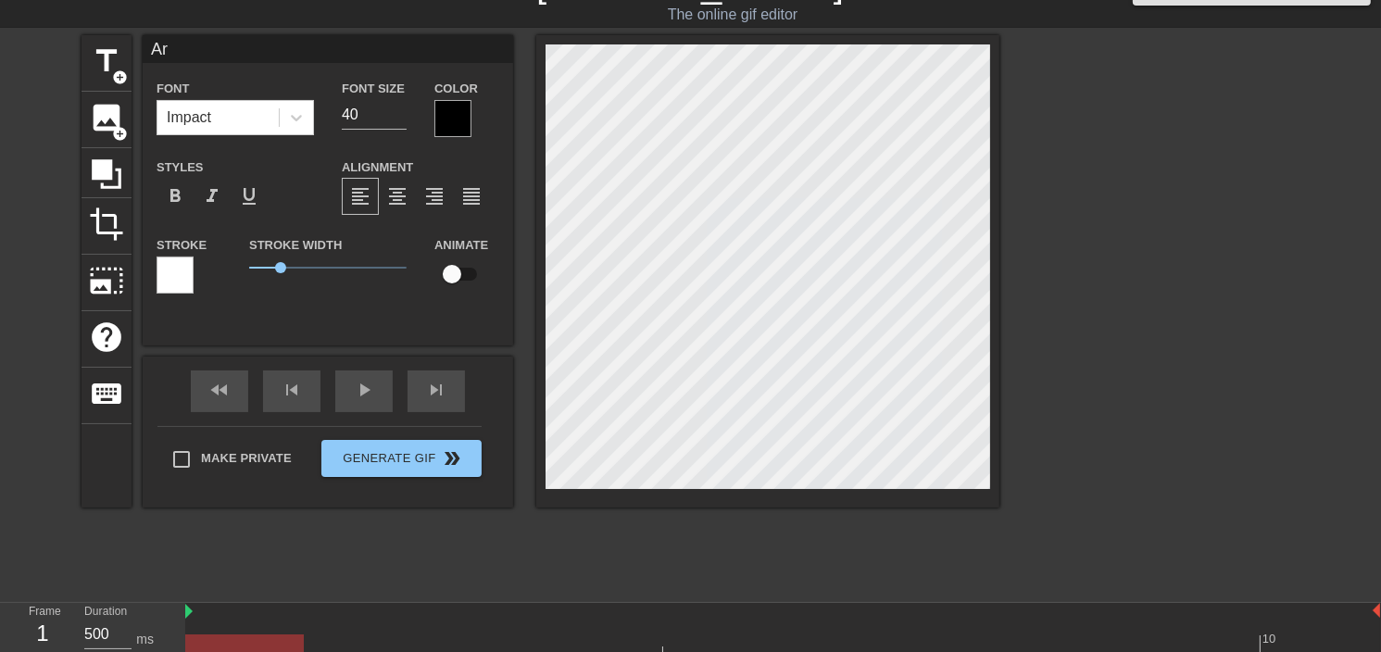
type input "Arc"
type textarea "Arc"
type input "Arca"
type textarea "Arca"
type input "Arcan"
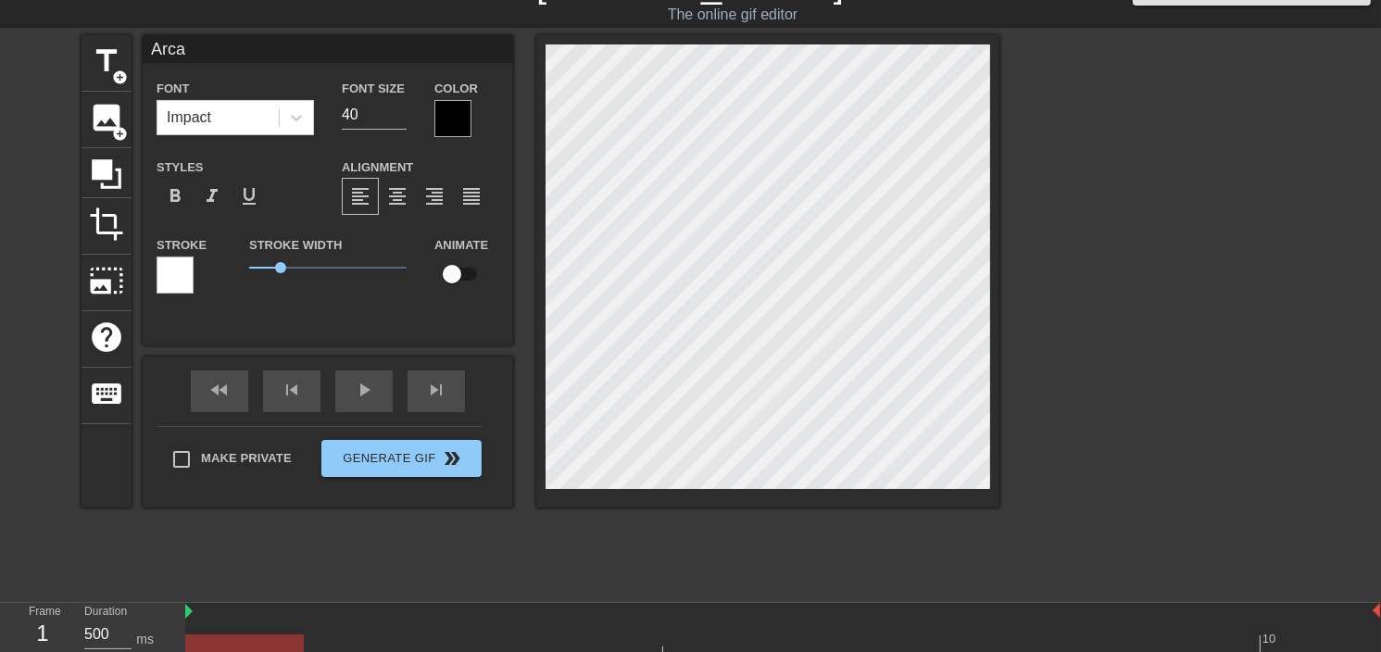
type textarea "Arcan"
type input "Arcana"
type textarea "Arcana"
type input "Arcana"
type textarea "Arcana"
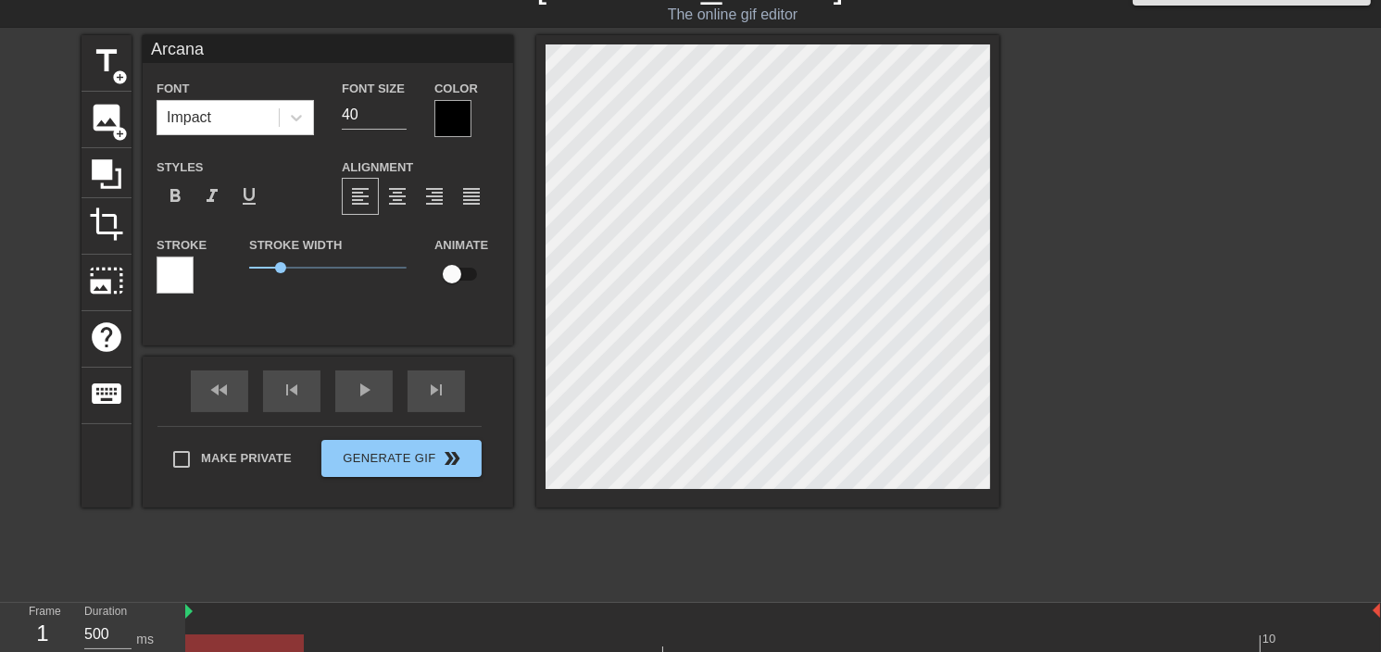
scroll to position [3, 1]
type input "ArcanaC"
type textarea "Arcana C"
type input "ArcanaCo"
type textarea "Arcana Co"
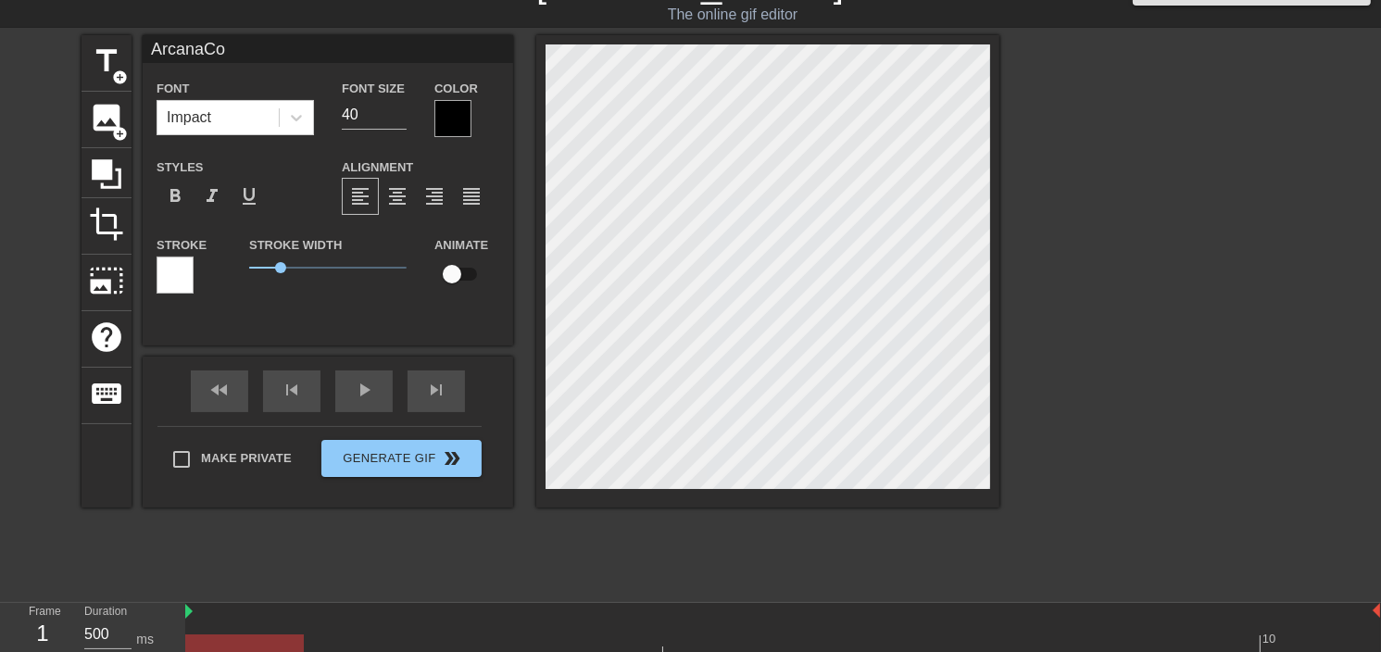
type input "ArcanaCol"
type textarea "Arcana Col"
type input "ArcanaColl"
type textarea "Arcana Coll"
type input "ArcanaColla"
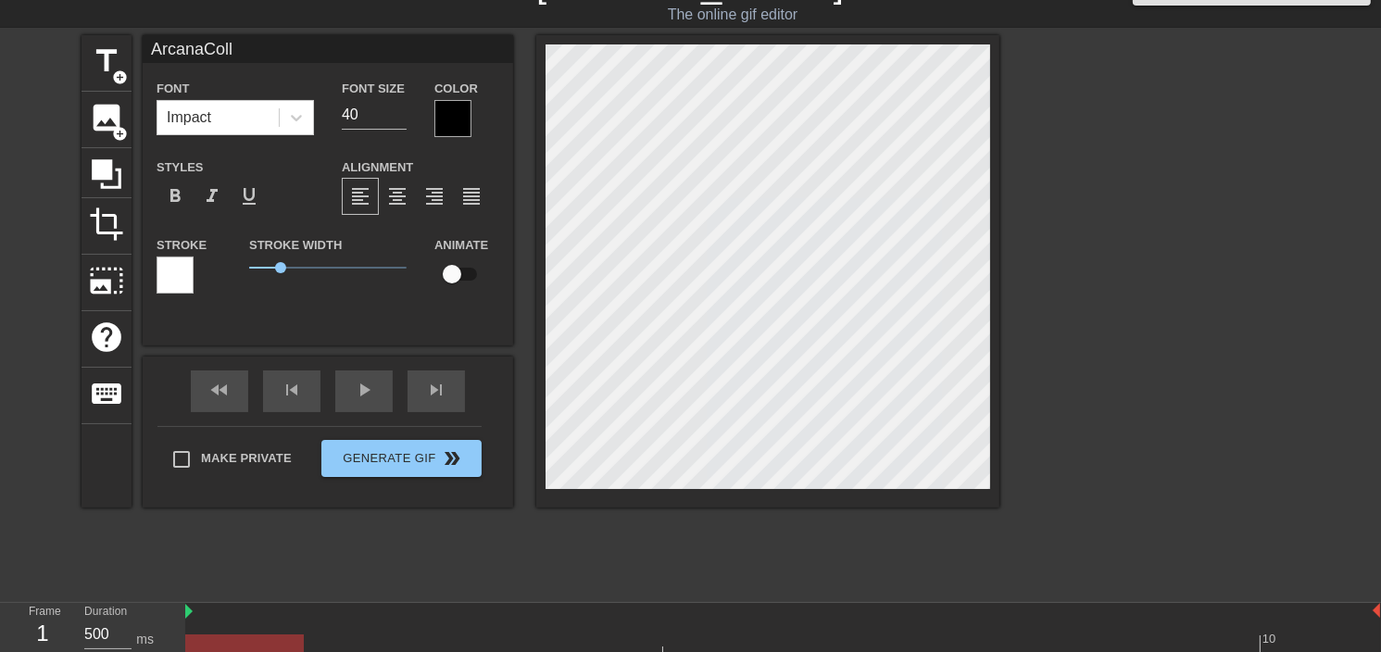
type textarea "Arcana Colla"
type input "ArcanaCollab"
type textarea "Arcana Collab"
click at [400, 189] on span "format_align_center" at bounding box center [397, 196] width 22 height 22
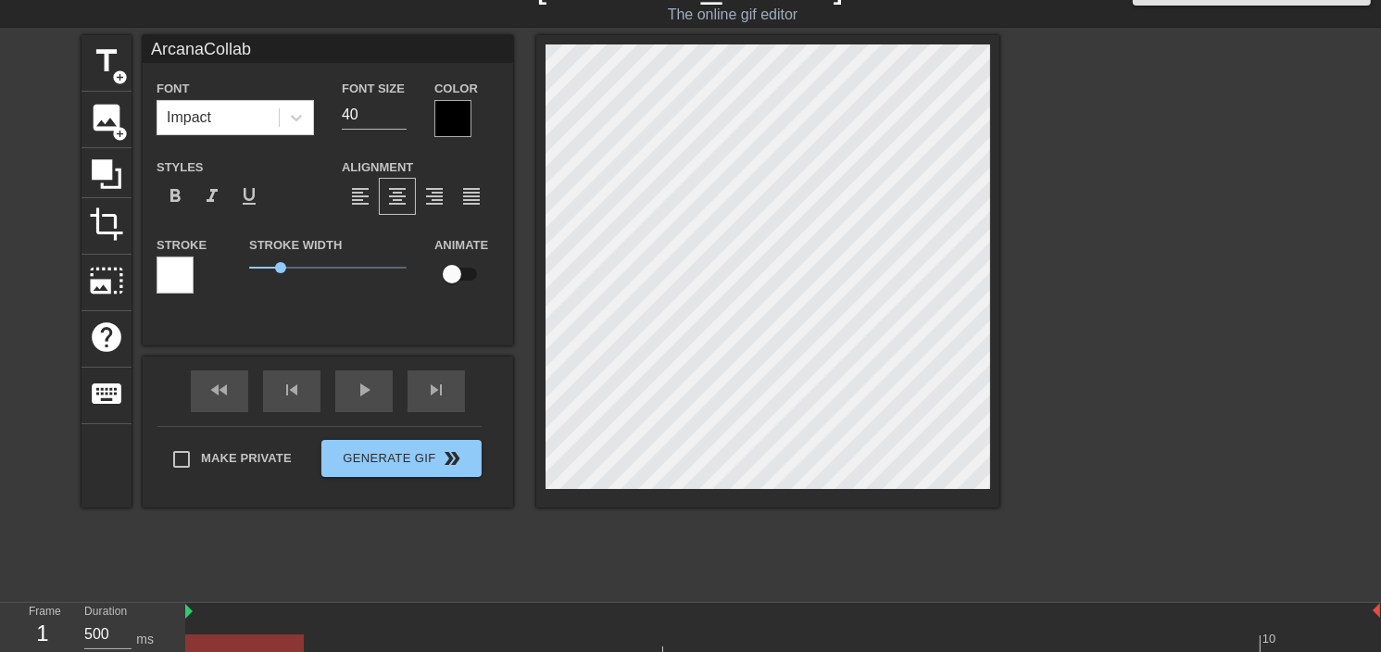
scroll to position [3, 2]
type input "Arcana Collab"
type textarea "Arcana Collab"
type input "Arcana Collab"
type textarea "Arcana Collab"
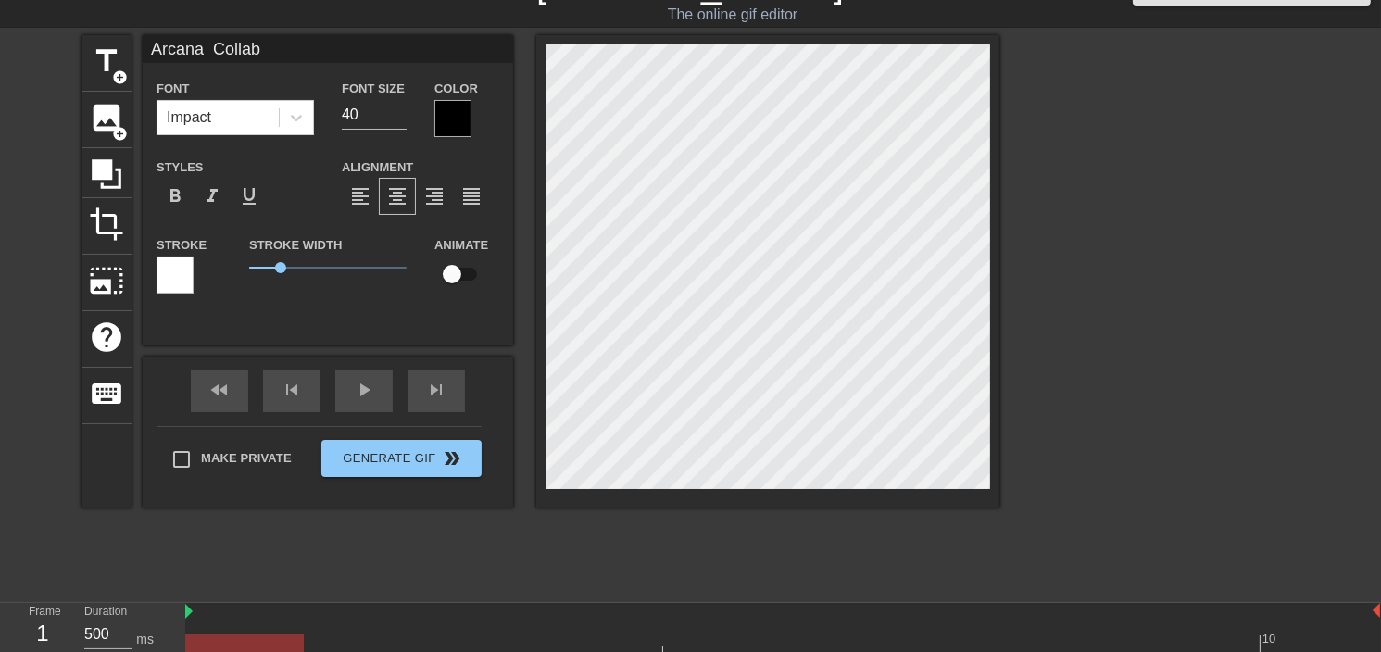
type input "Arcana Collab"
type textarea "Arcana Collab"
type input "Arcana Collab"
type textarea "Arcana Collab"
type input "Arcana Collab"
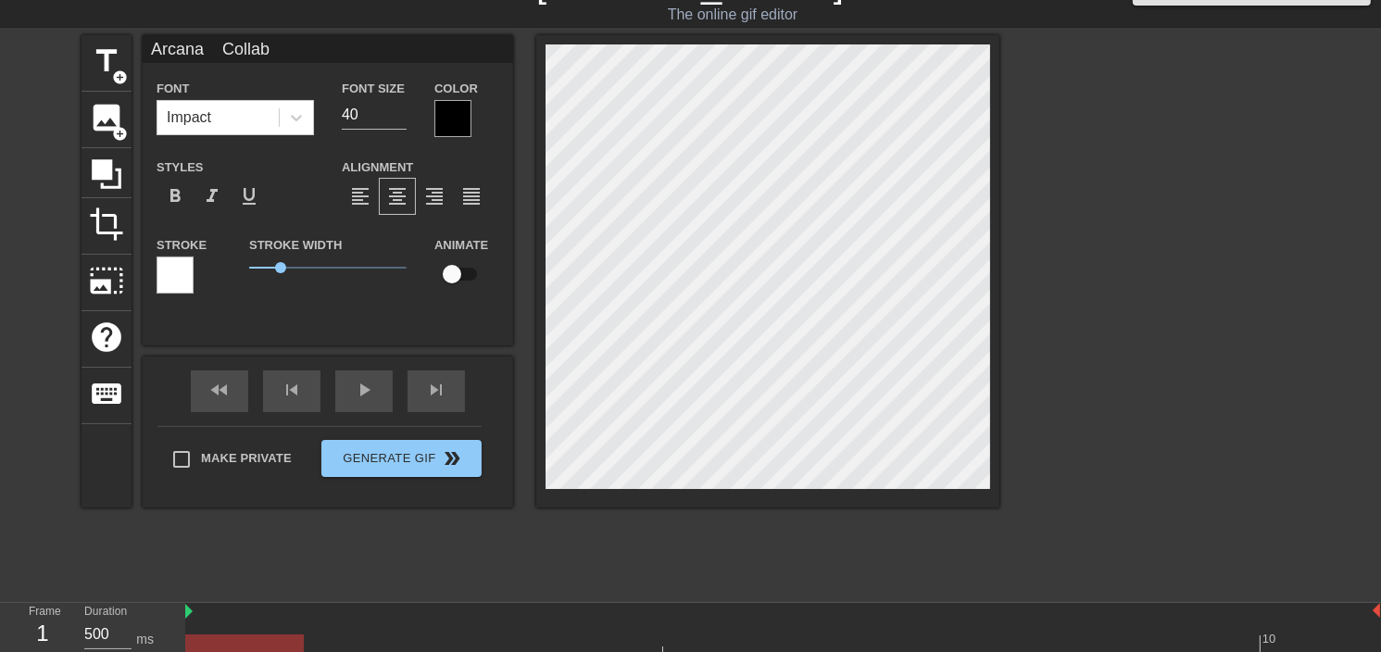
type textarea "Arcana Collab"
type input "Arcana Collab"
type textarea "Arcana Collab"
type input "Arcana Collab"
type textarea "Arcana Collab"
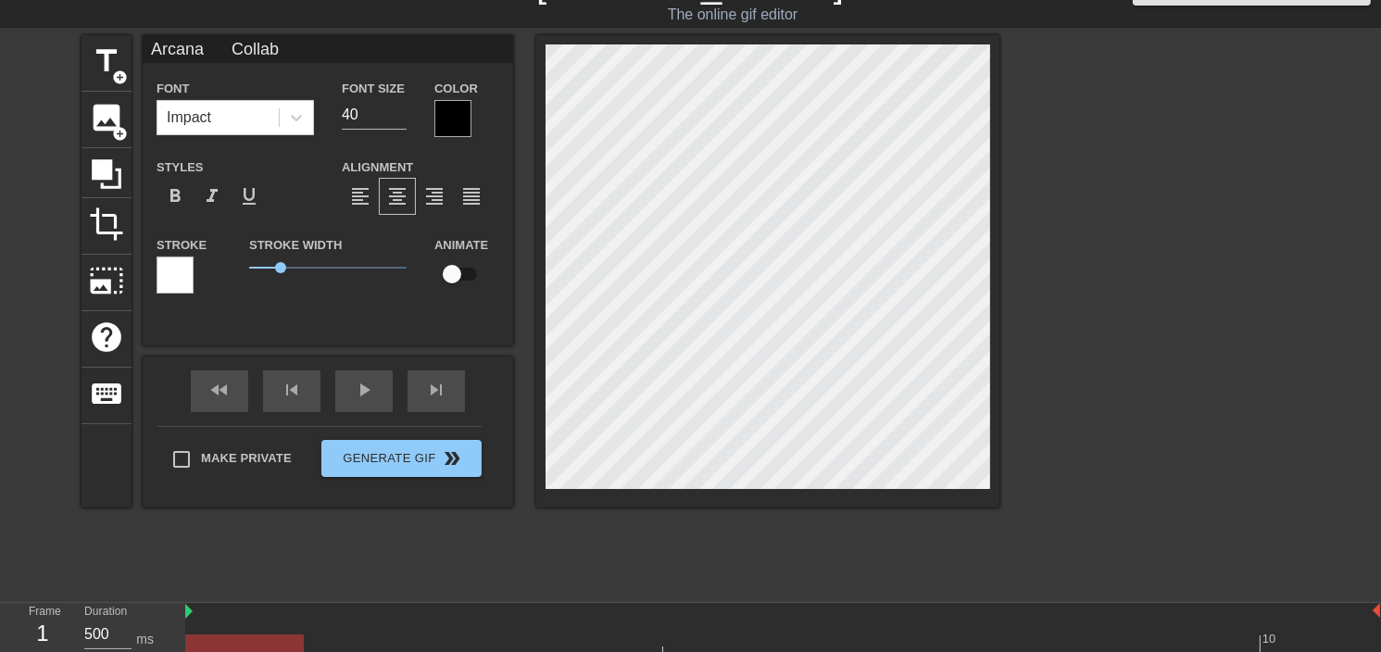
type input "Arcana Collab"
type textarea "Arcana Collab"
type input "Arcana Collab"
type textarea "Arcana Collab"
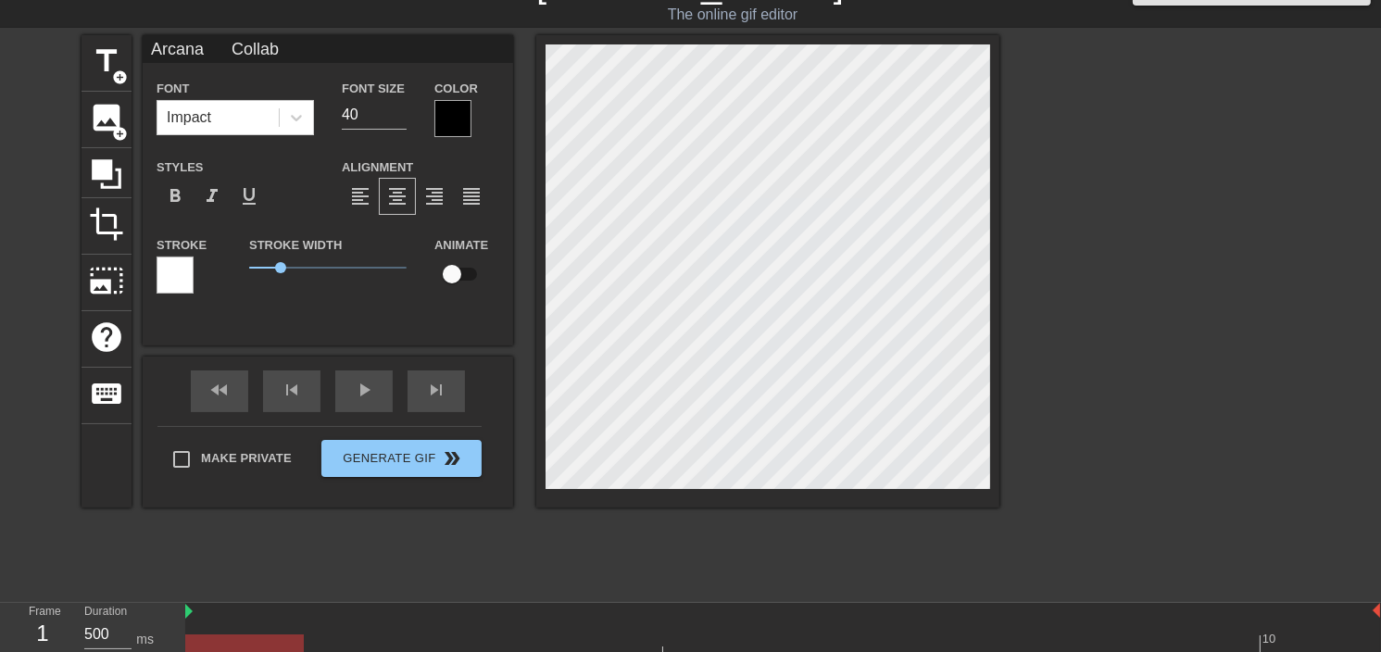
type input "Arcana Collab"
type textarea "Arcana Collab"
type input "A"
type textarea "A"
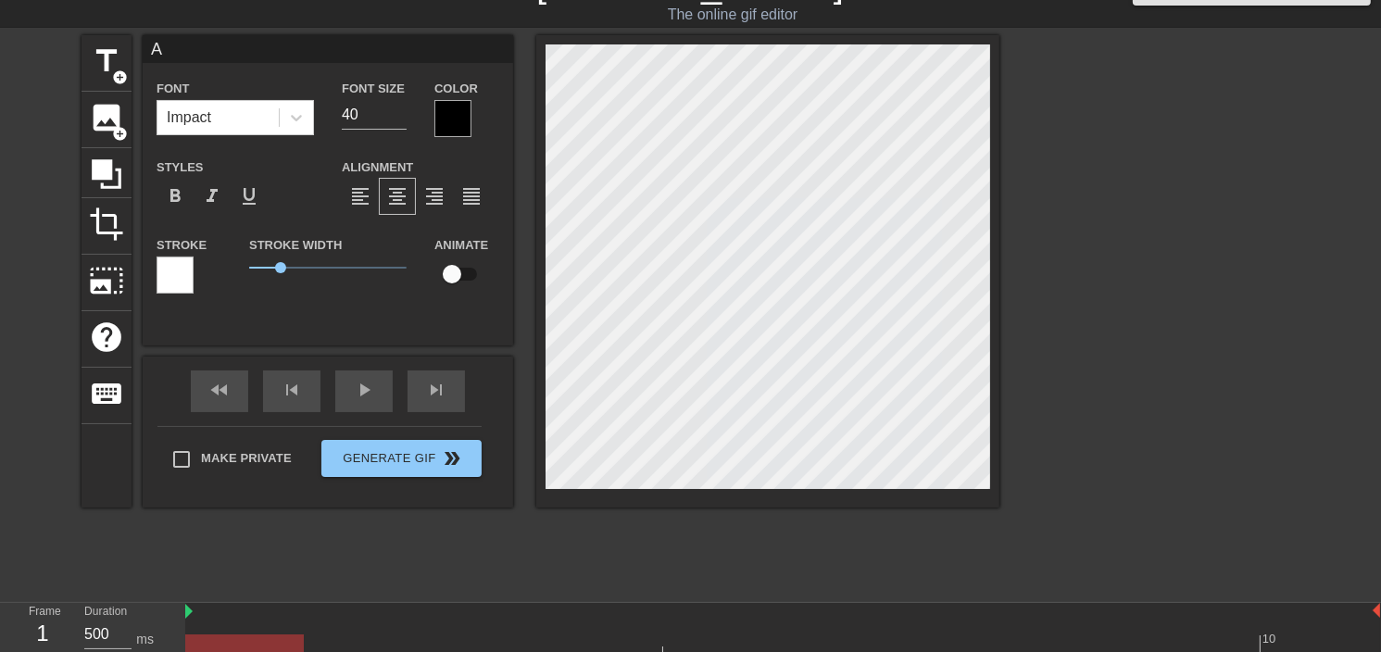
type input "Ar"
type textarea "Ar"
type input "Arc"
type textarea "Arc"
type input "Arca"
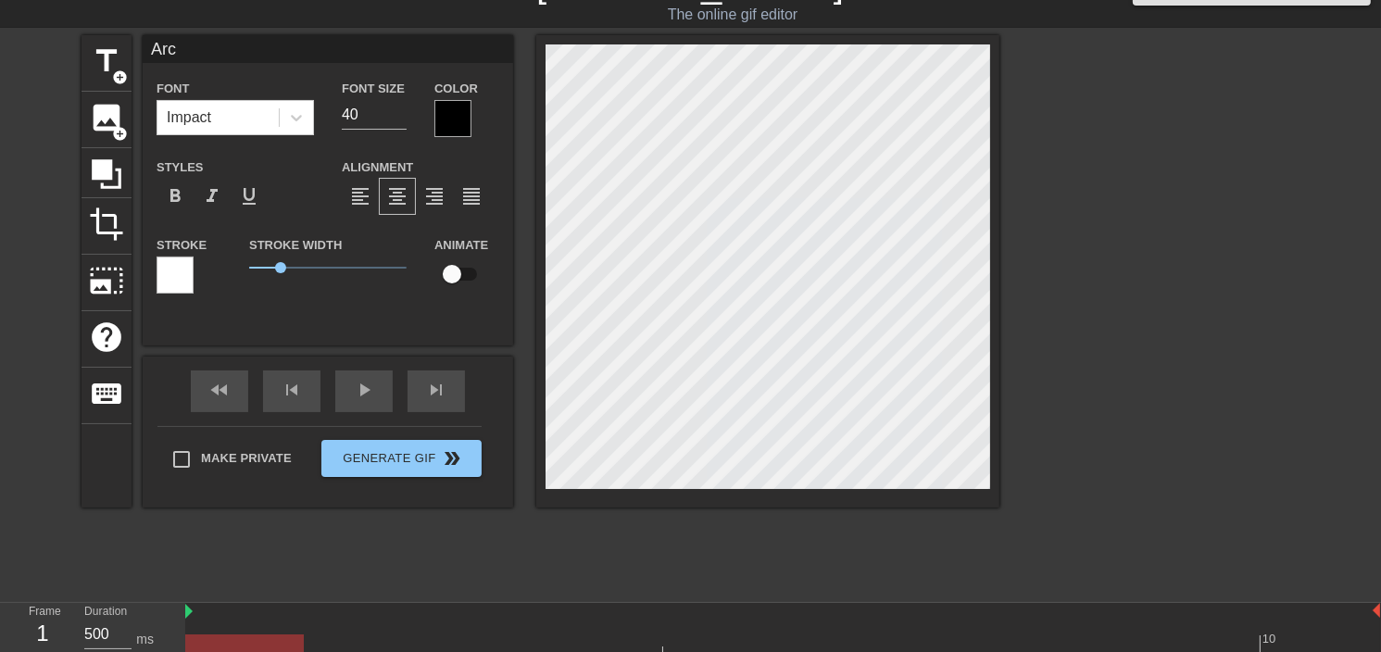
type textarea "Arca"
type input "Arcan"
type textarea "Arcan"
type input "Arcana"
type textarea "Arcana"
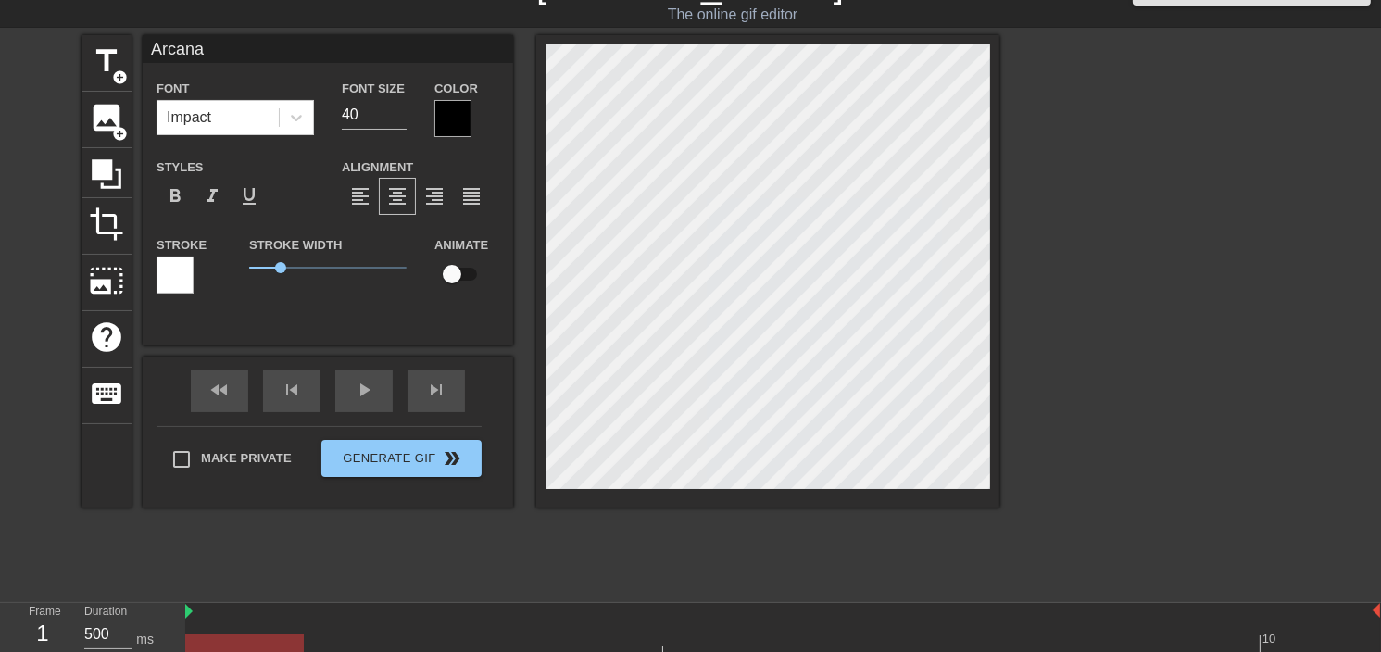
type input "Arcana"
type textarea "Arcana"
type input "ArcanaC"
type textarea "Arcana C"
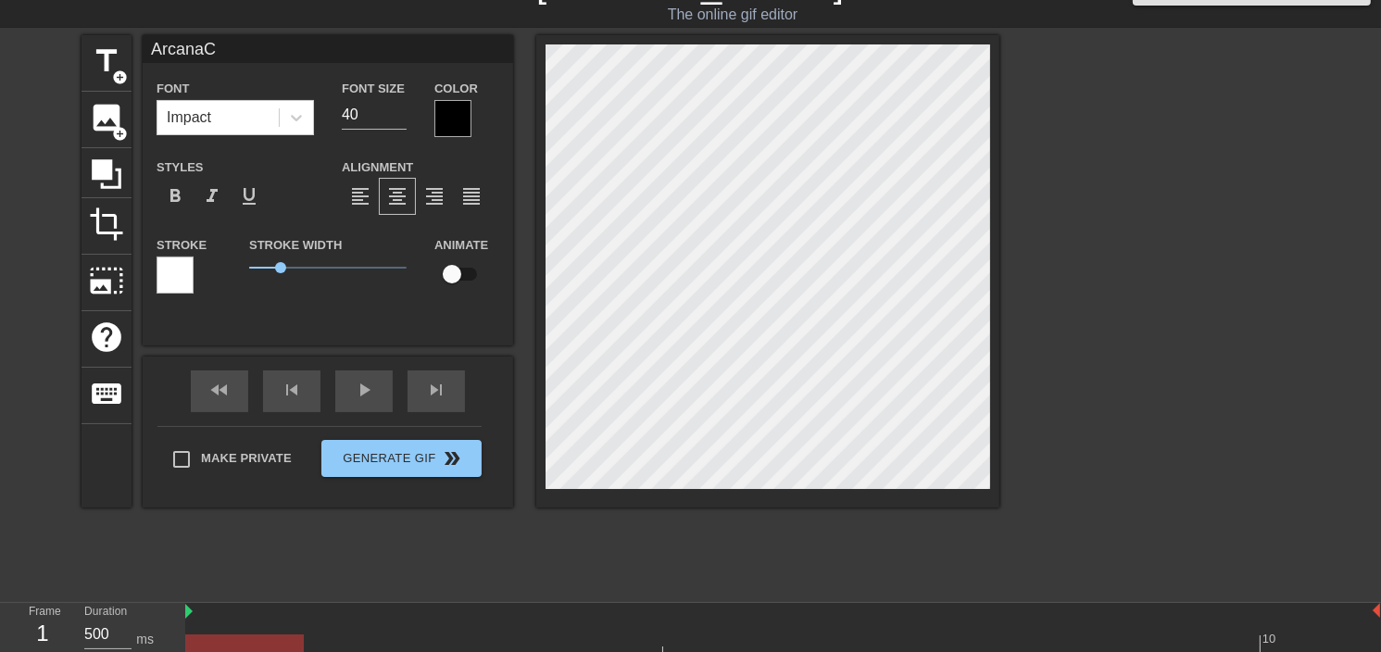
type input "ArcanaCo"
type textarea "Arcana Co"
type input "ArcanaCol"
type textarea "Arcana Col"
type input "ArcanaColl"
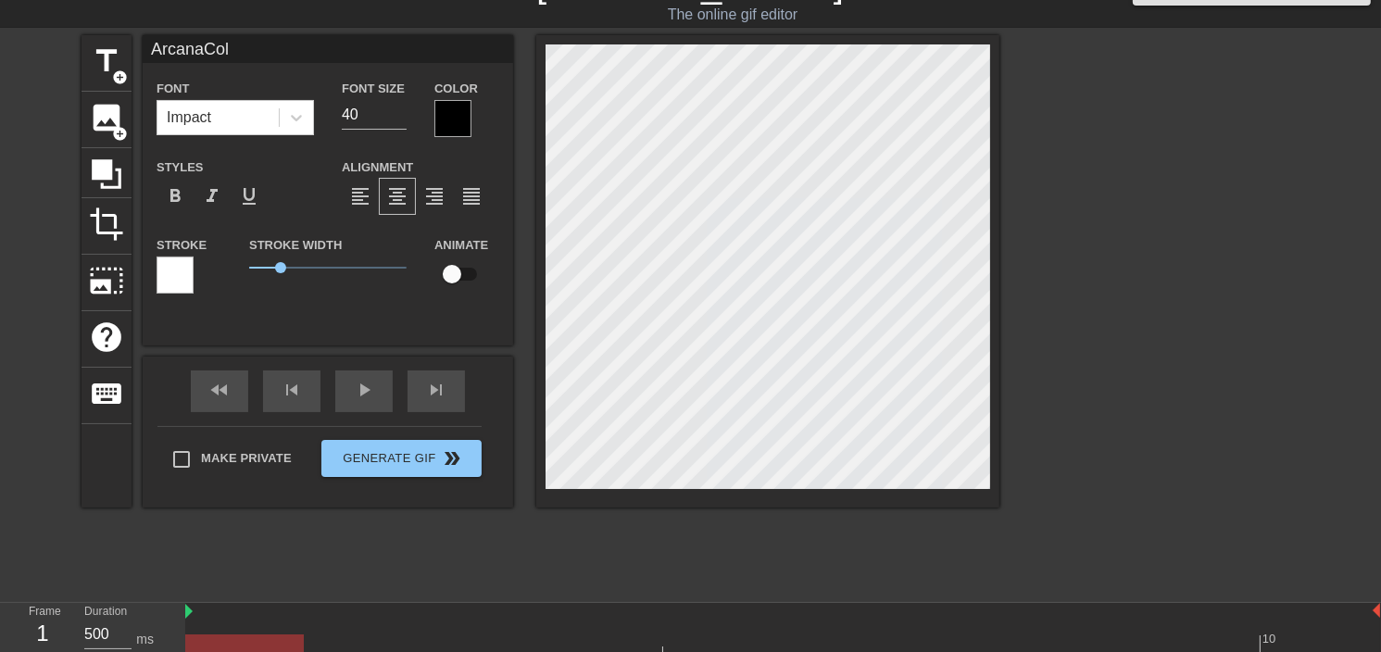
type textarea "Arcana Coll"
type input "ArcanaColla"
type textarea "Arcana Colla"
type input "ArcanaCollab"
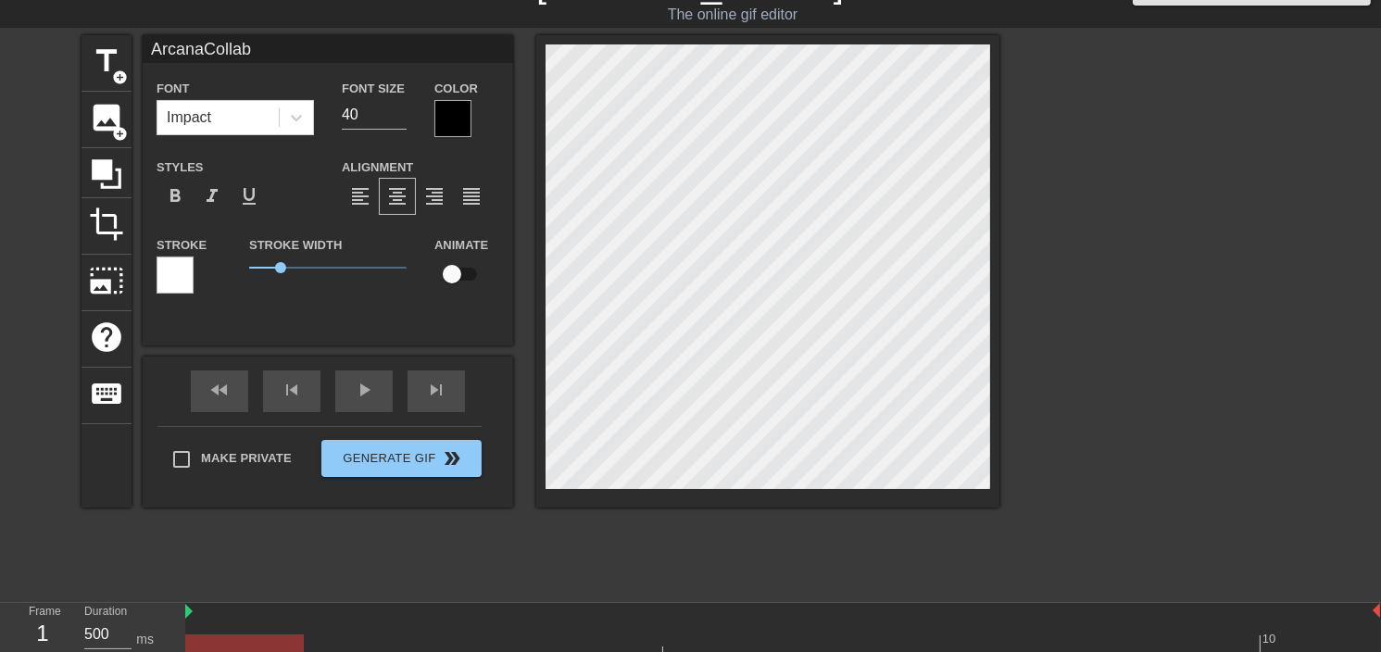
type textarea "Arcana Collab"
click at [398, 122] on input "40" at bounding box center [374, 115] width 65 height 30
type input "ArcanaCollab"
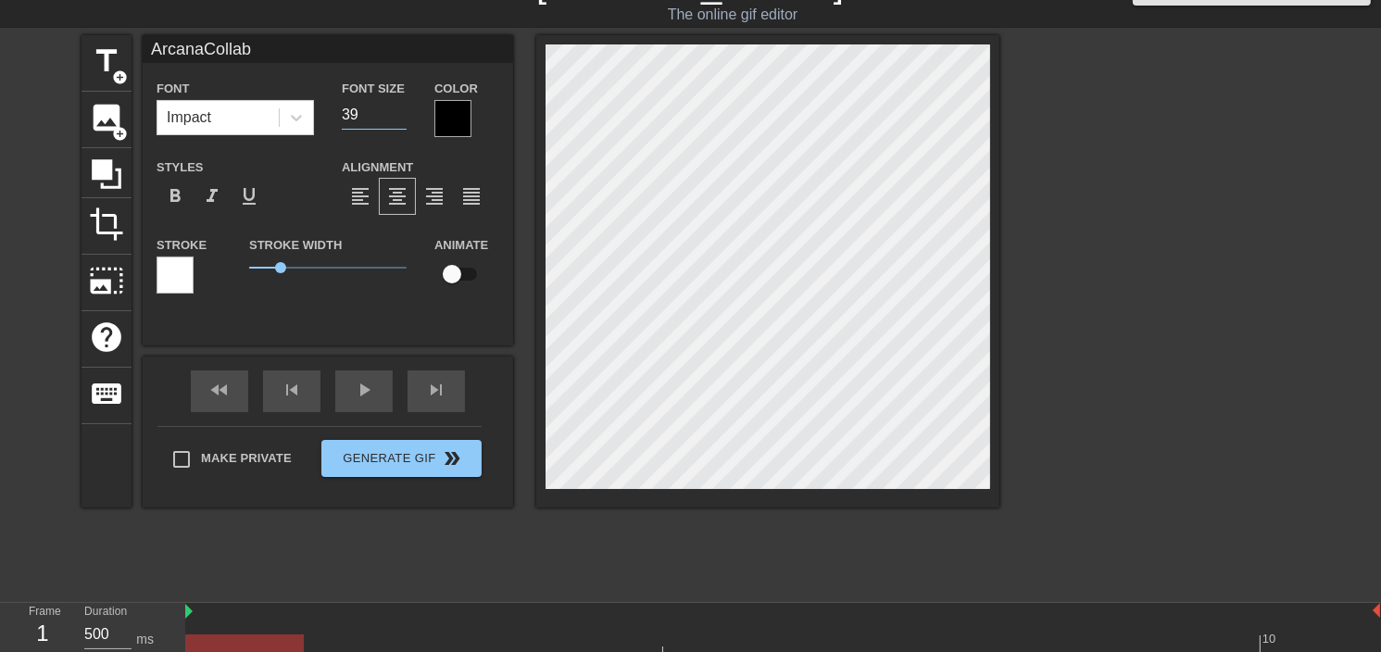
type input "39"
click at [400, 118] on input "39" at bounding box center [374, 115] width 65 height 30
type input "ArcanaCollab"
type input "38"
click at [400, 118] on input "38" at bounding box center [374, 115] width 65 height 30
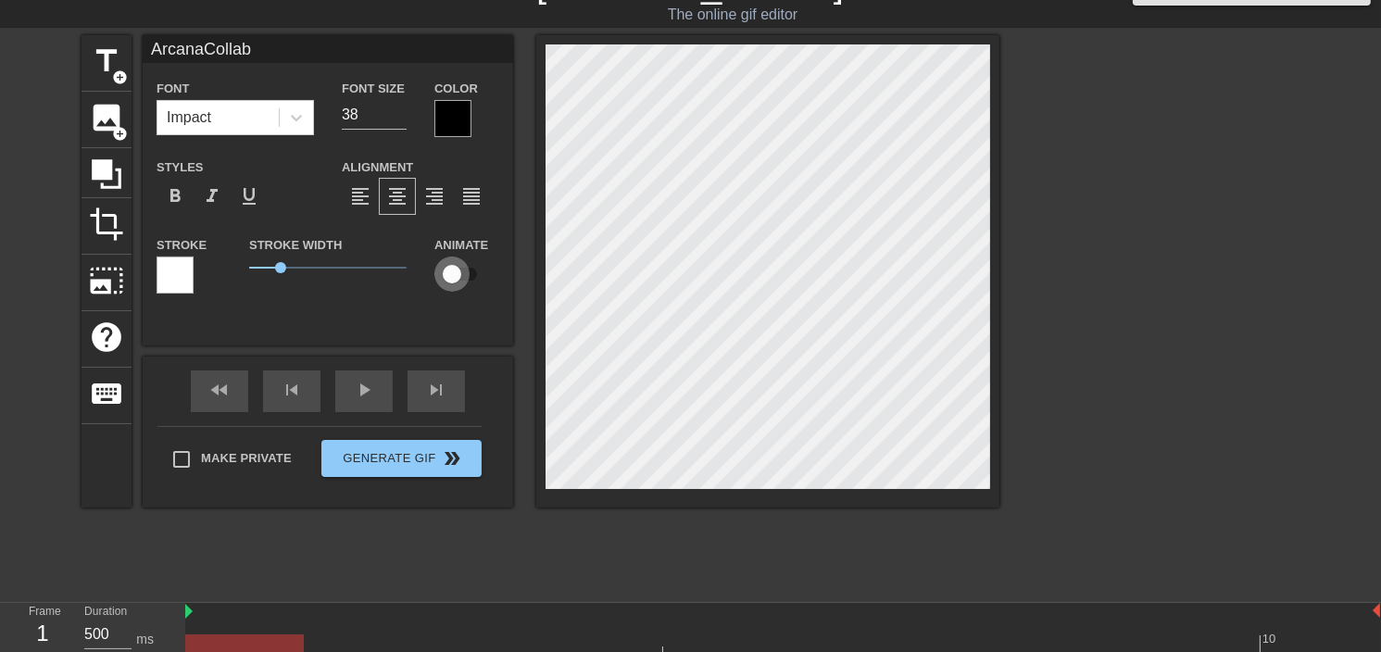
click at [470, 271] on input "checkbox" at bounding box center [452, 273] width 106 height 35
checkbox input "true"
type input "ArcanaCollab"
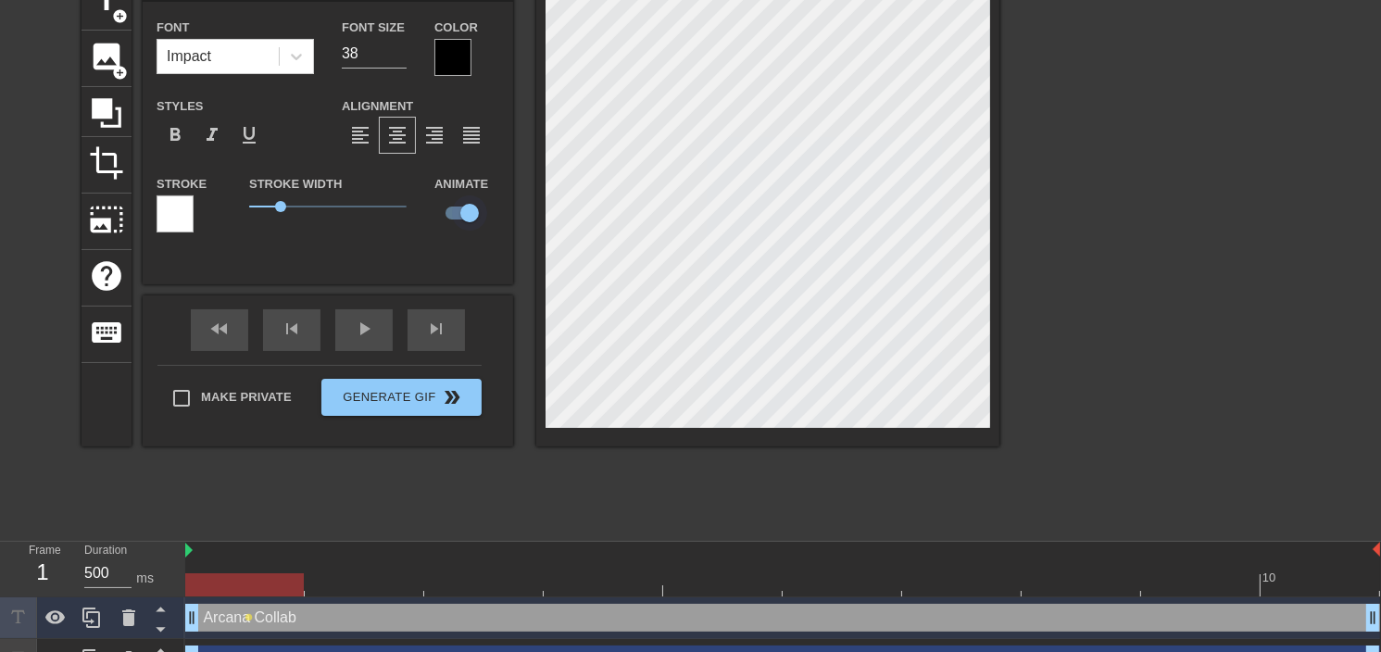
scroll to position [131, 0]
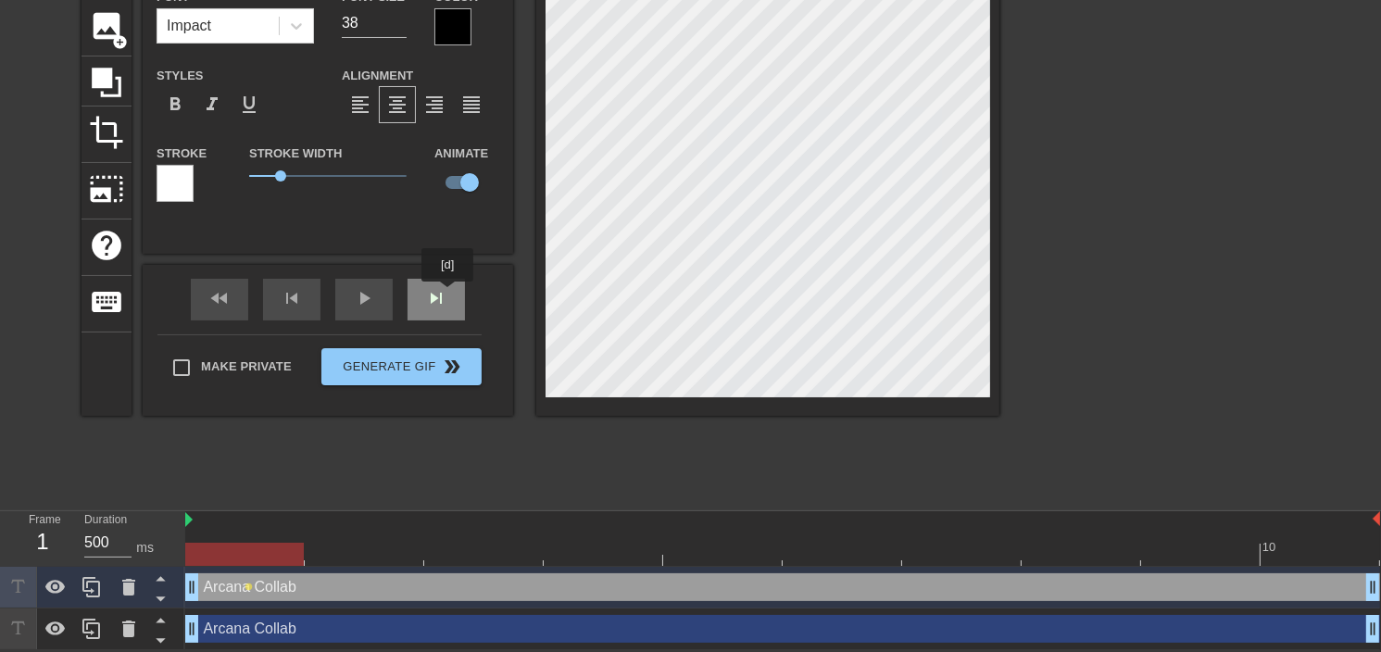
click at [448, 294] on div "skip_next" at bounding box center [435, 300] width 57 height 42
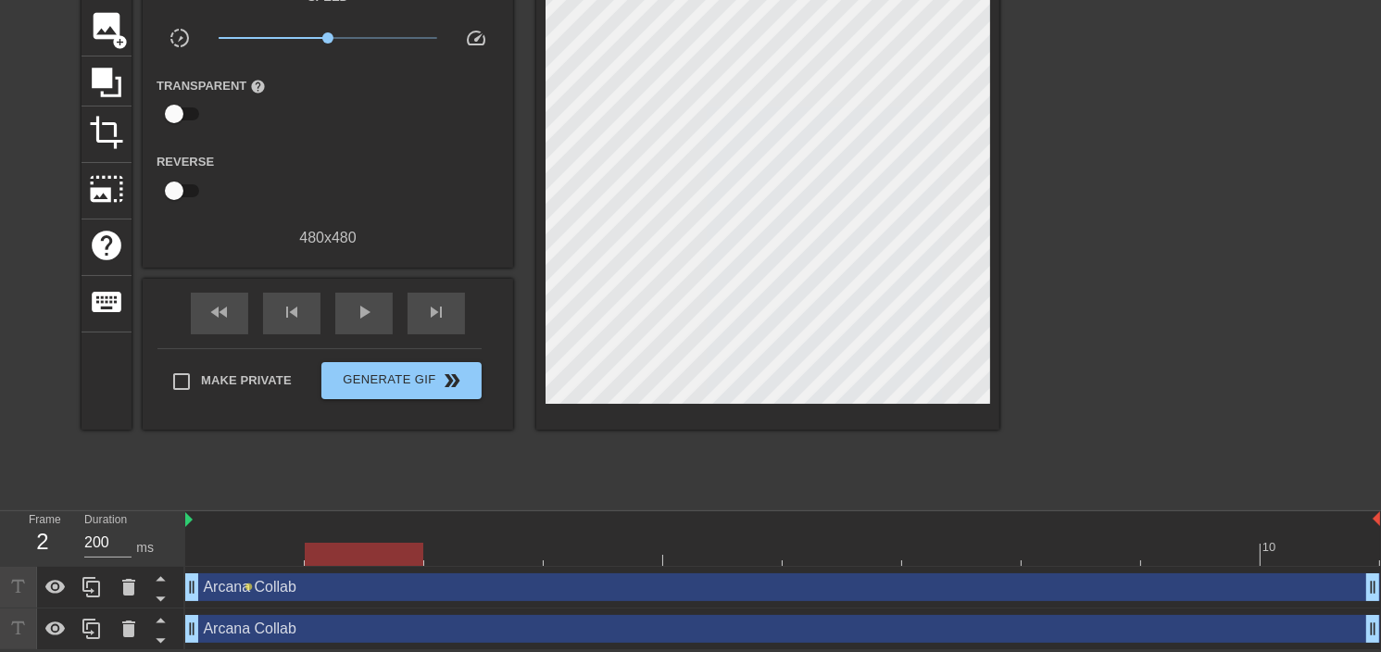
scroll to position [38, 0]
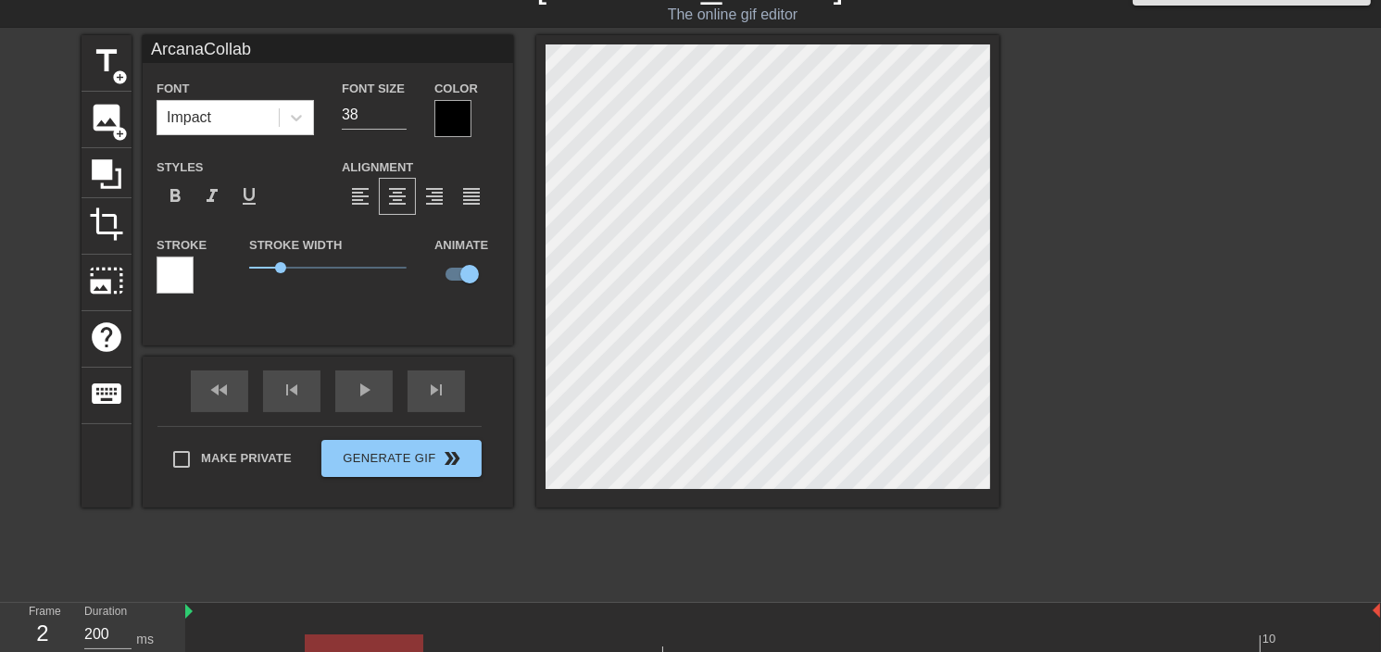
click at [1111, 505] on div "title add_circle image add_circle crop photo_size_select_large help keyboard Ar…" at bounding box center [690, 313] width 1381 height 556
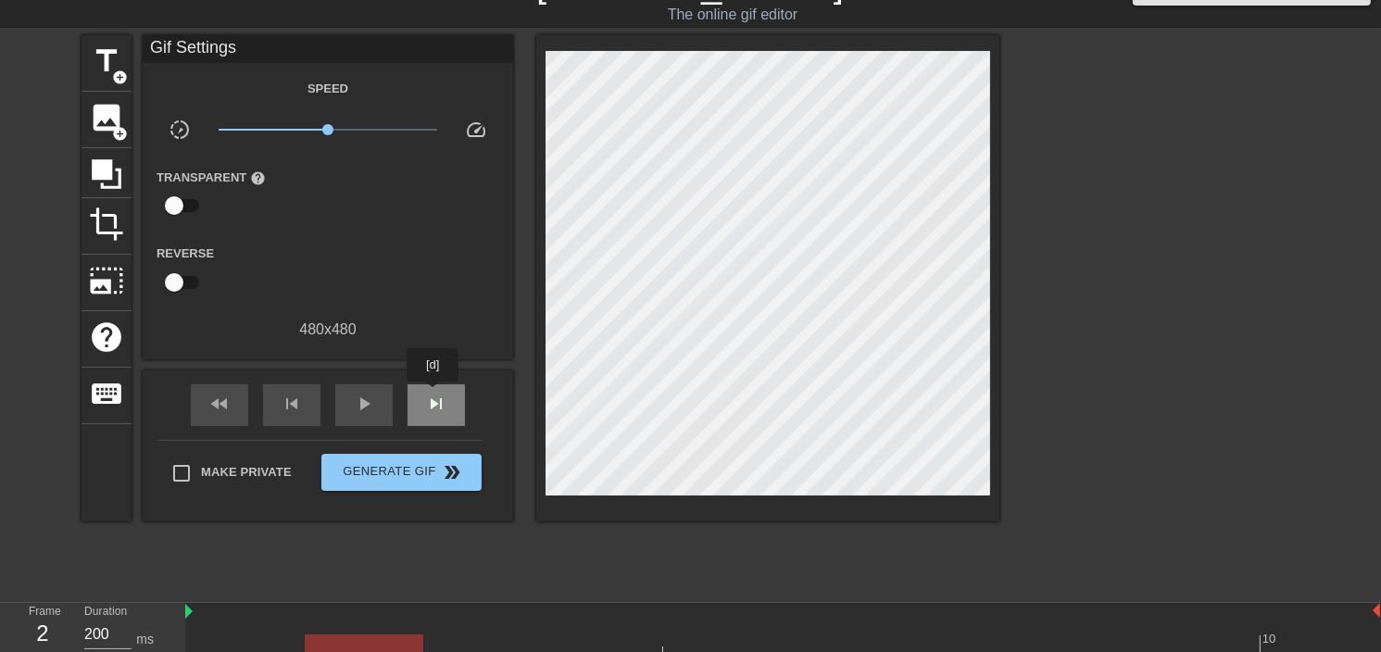
click at [433, 394] on span "skip_next" at bounding box center [436, 404] width 22 height 22
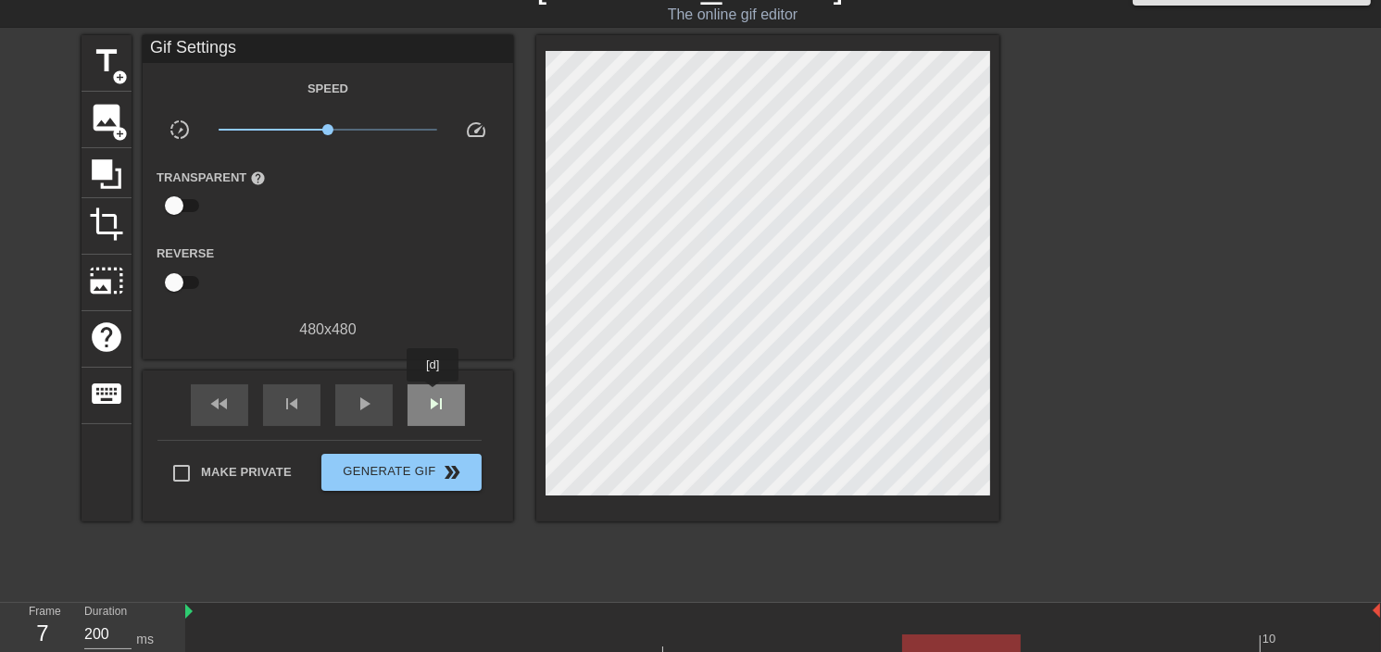
click at [433, 394] on span "skip_next" at bounding box center [436, 404] width 22 height 22
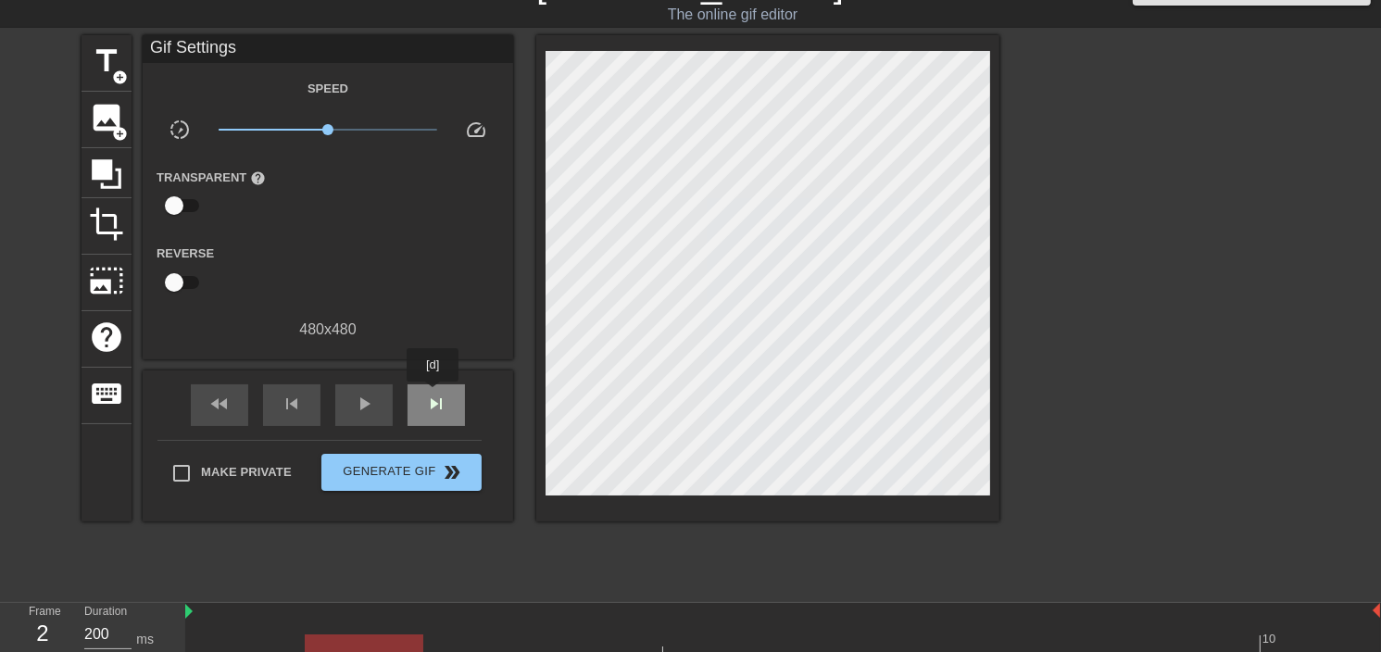
click at [433, 394] on span "skip_next" at bounding box center [436, 404] width 22 height 22
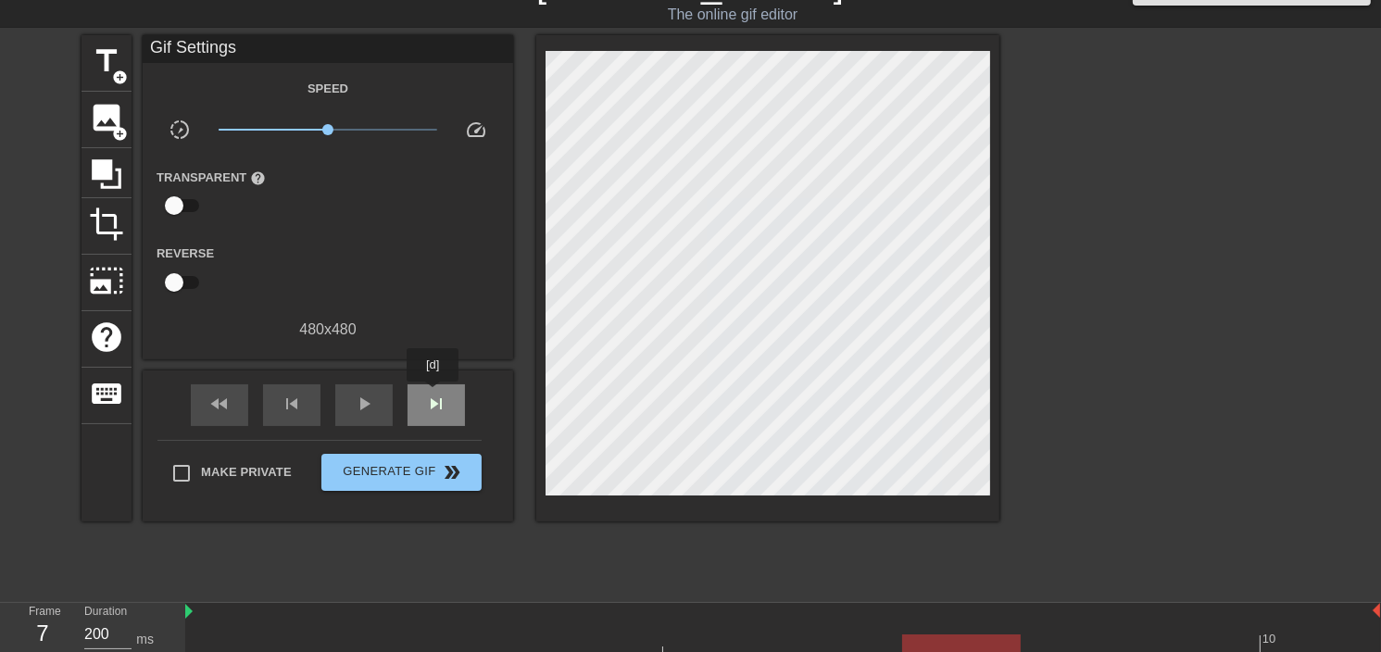
click at [433, 394] on span "skip_next" at bounding box center [436, 404] width 22 height 22
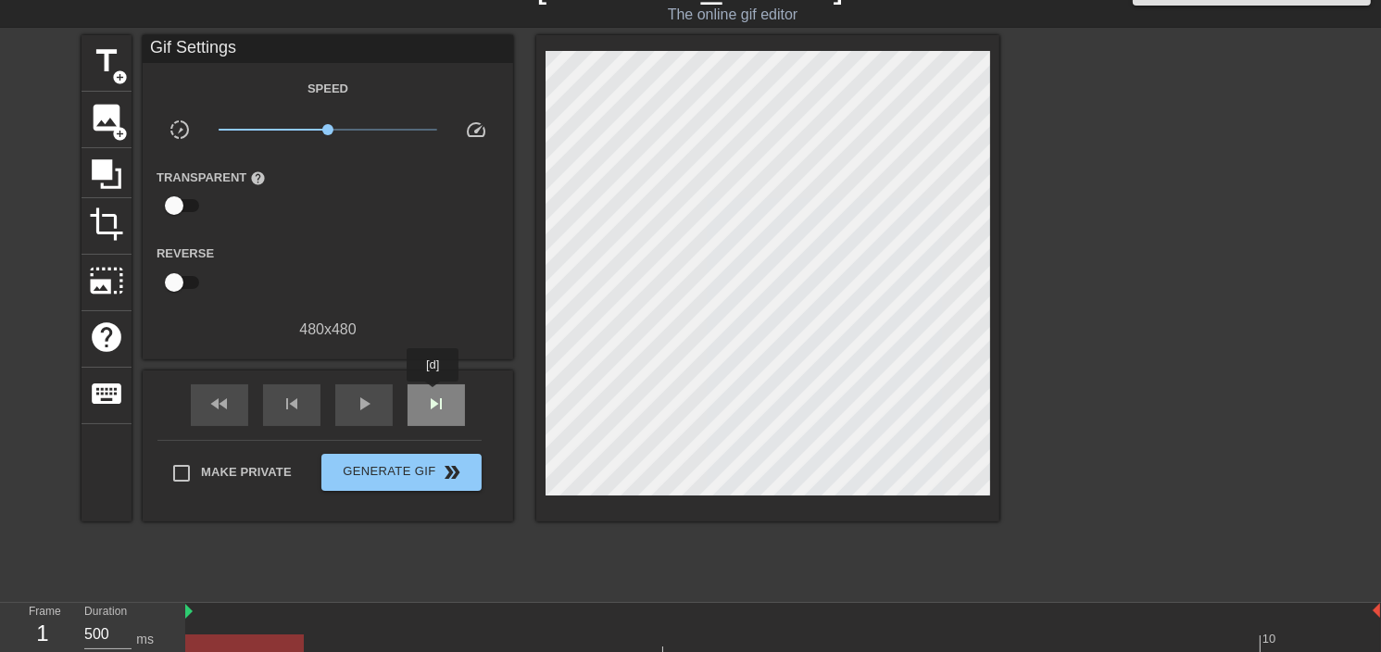
type input "200"
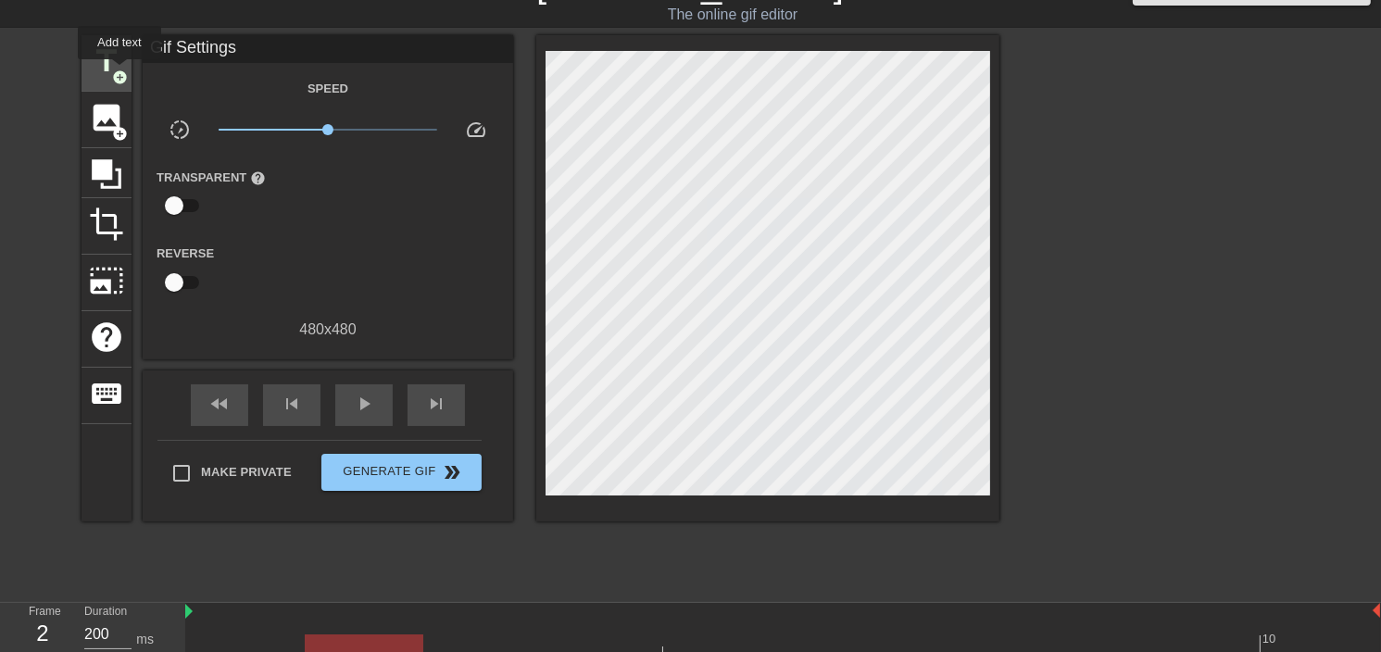
click at [119, 72] on span "add_circle" at bounding box center [120, 77] width 16 height 16
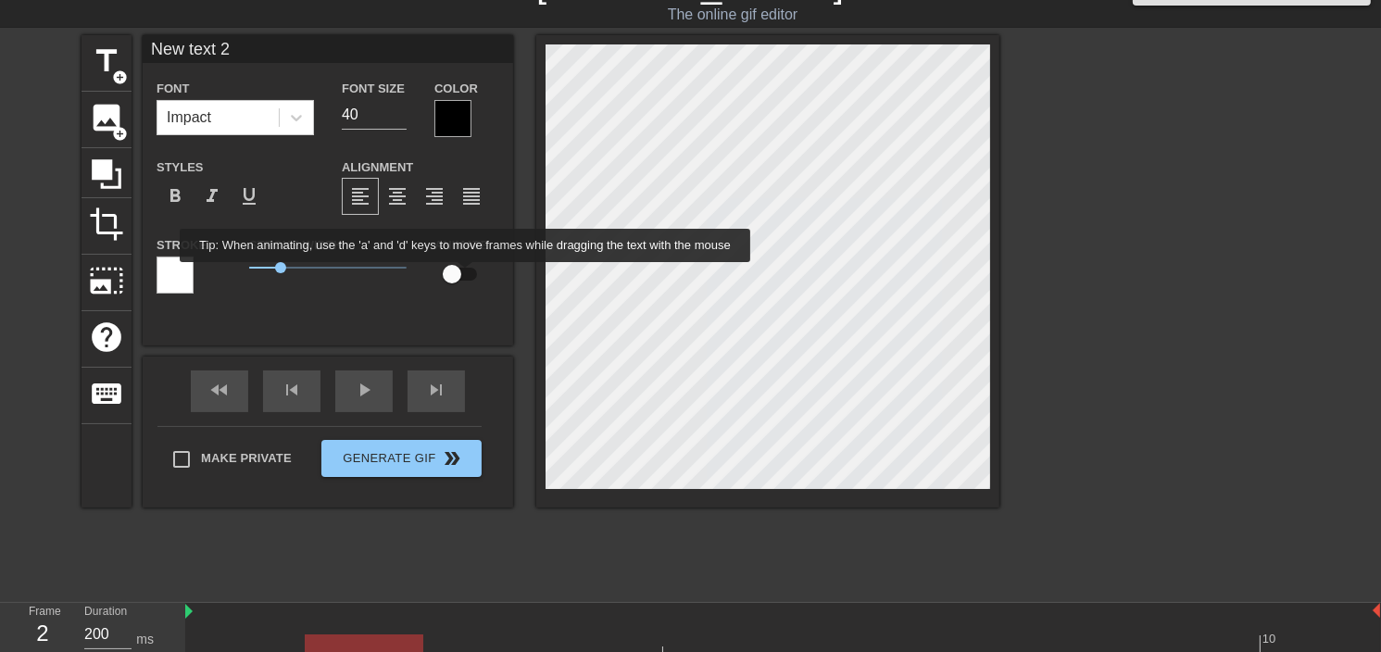
click at [467, 276] on input "checkbox" at bounding box center [452, 273] width 106 height 35
checkbox input "true"
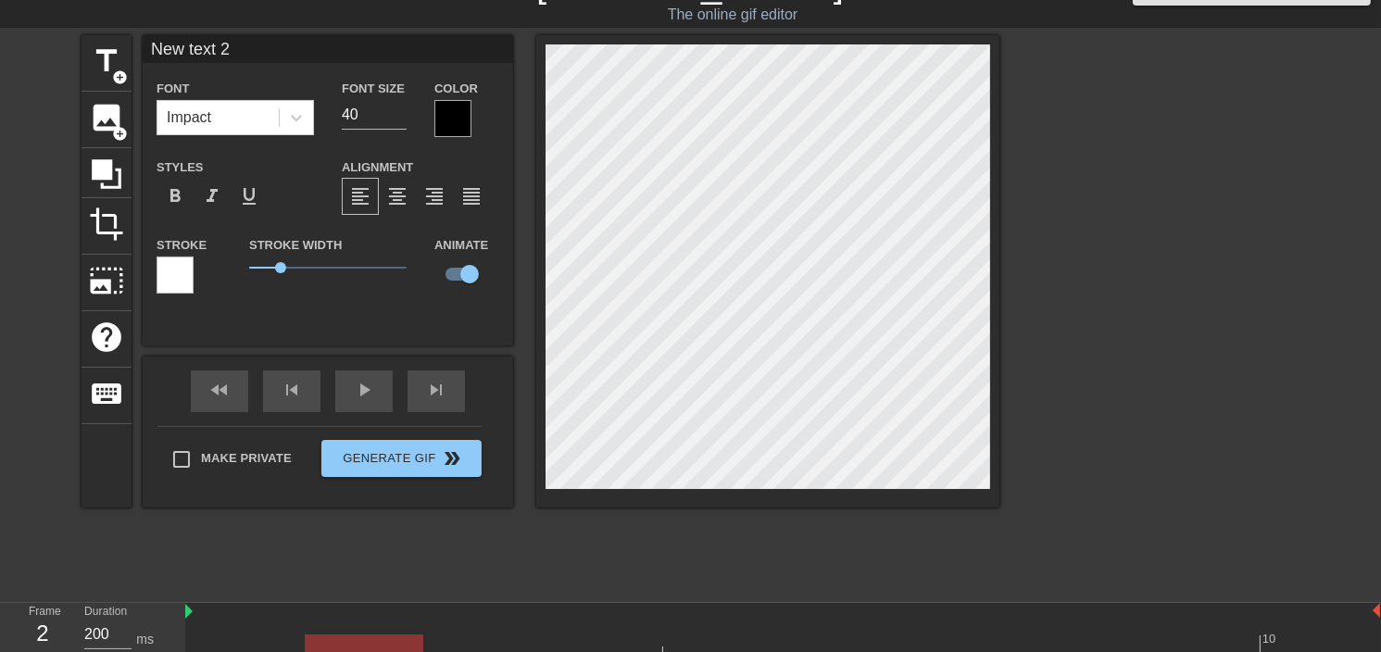
scroll to position [2, 4]
type input "N"
type textarea "N"
type input "No"
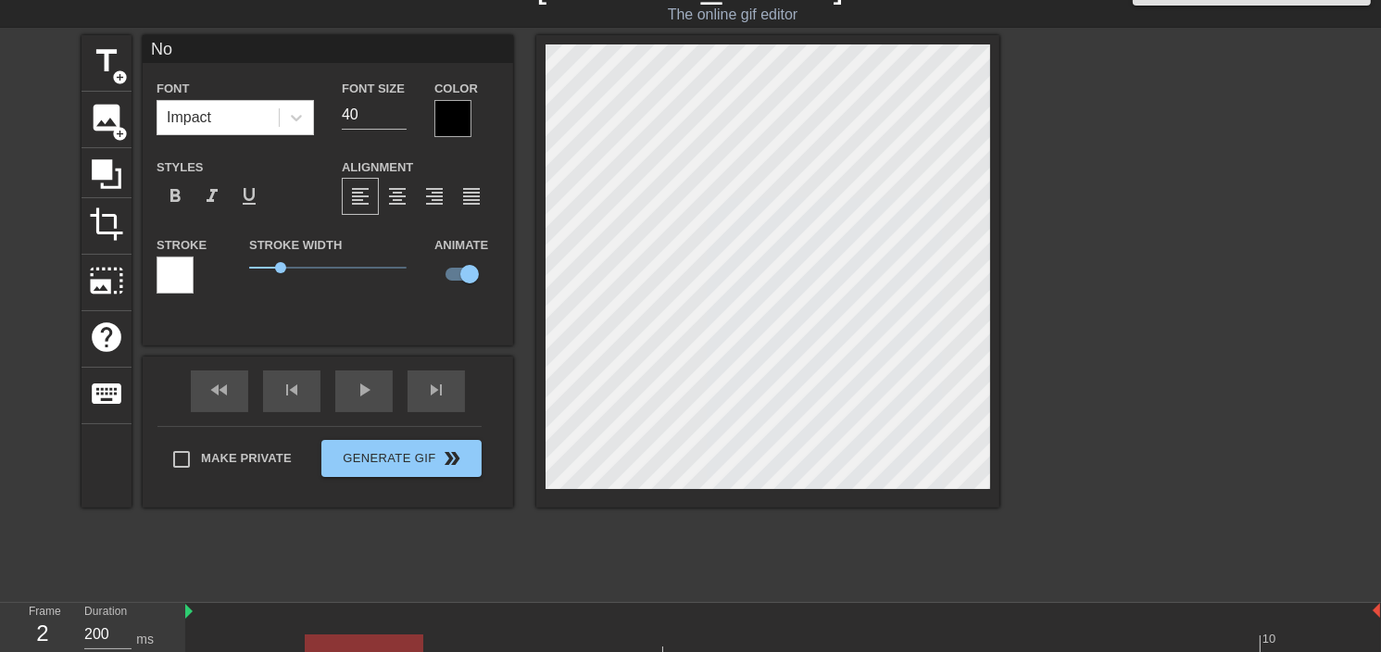
type textarea "No"
type input "Not"
type textarea "Not"
type input "Noth"
type textarea "Noth"
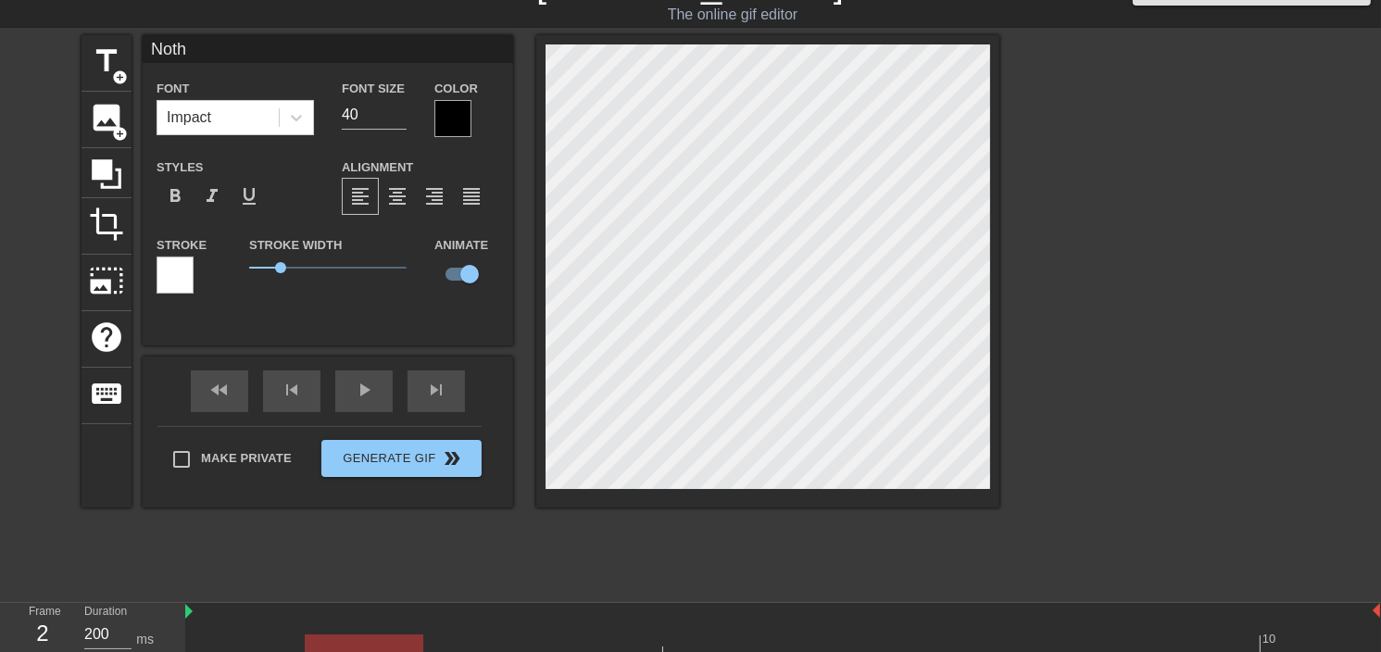
type input "Nothi"
type textarea "Nothi"
type input "Nothin"
type textarea "Nothin"
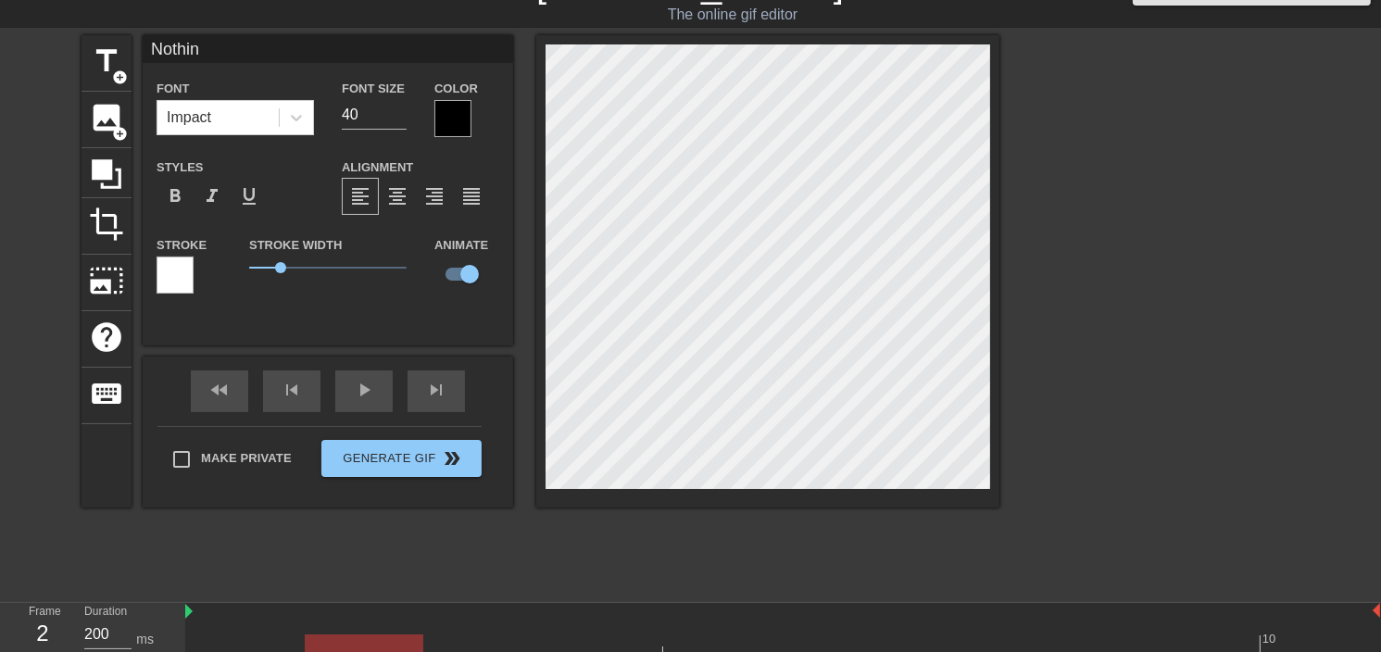
type input "Nothing"
type textarea "Nothing"
click at [394, 193] on span "format_align_center" at bounding box center [397, 196] width 22 height 22
click at [403, 108] on input "41" at bounding box center [374, 115] width 65 height 30
click at [403, 108] on input "42" at bounding box center [374, 115] width 65 height 30
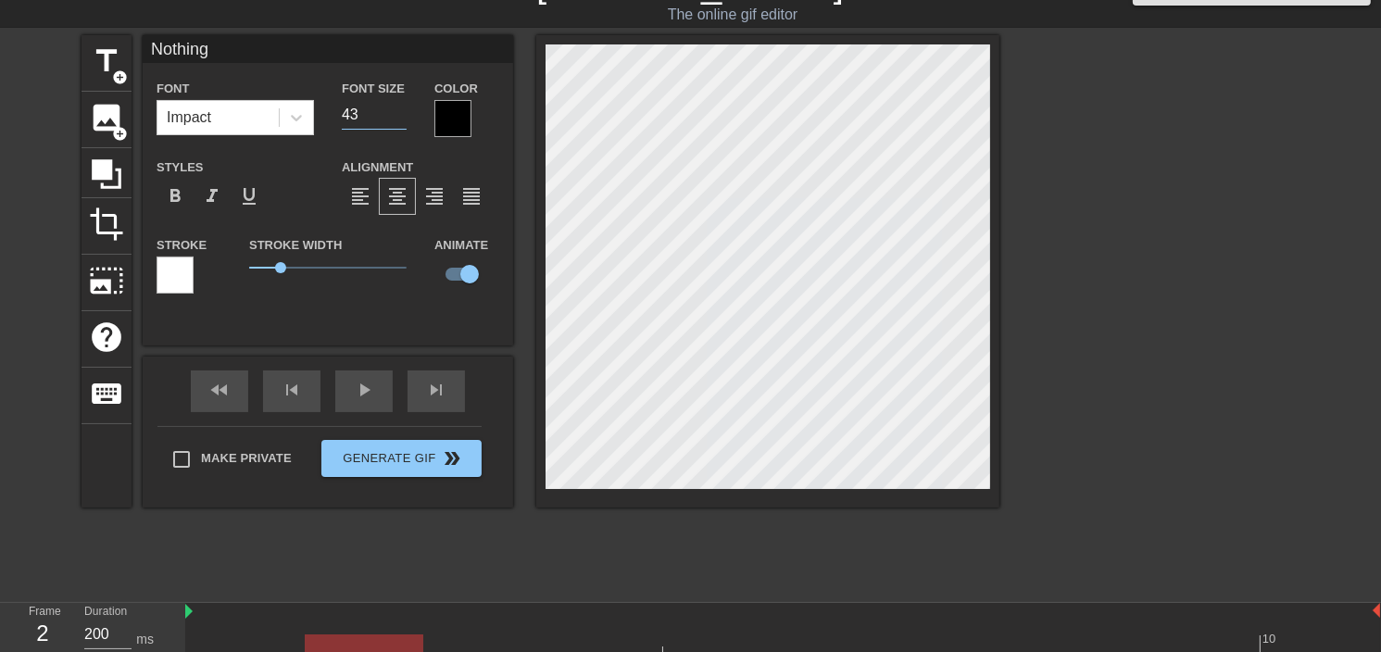
click at [403, 108] on input "43" at bounding box center [374, 115] width 65 height 30
type input "78"
click at [403, 108] on input "78" at bounding box center [374, 115] width 65 height 30
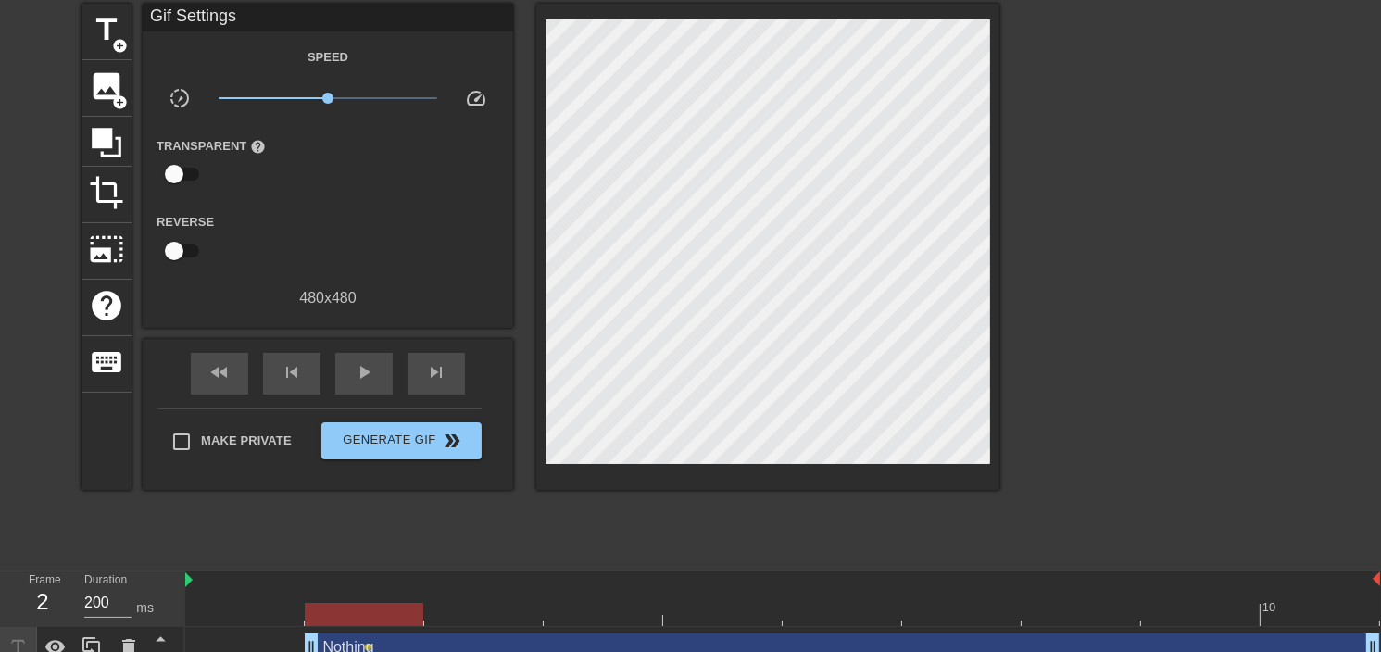
scroll to position [38, 0]
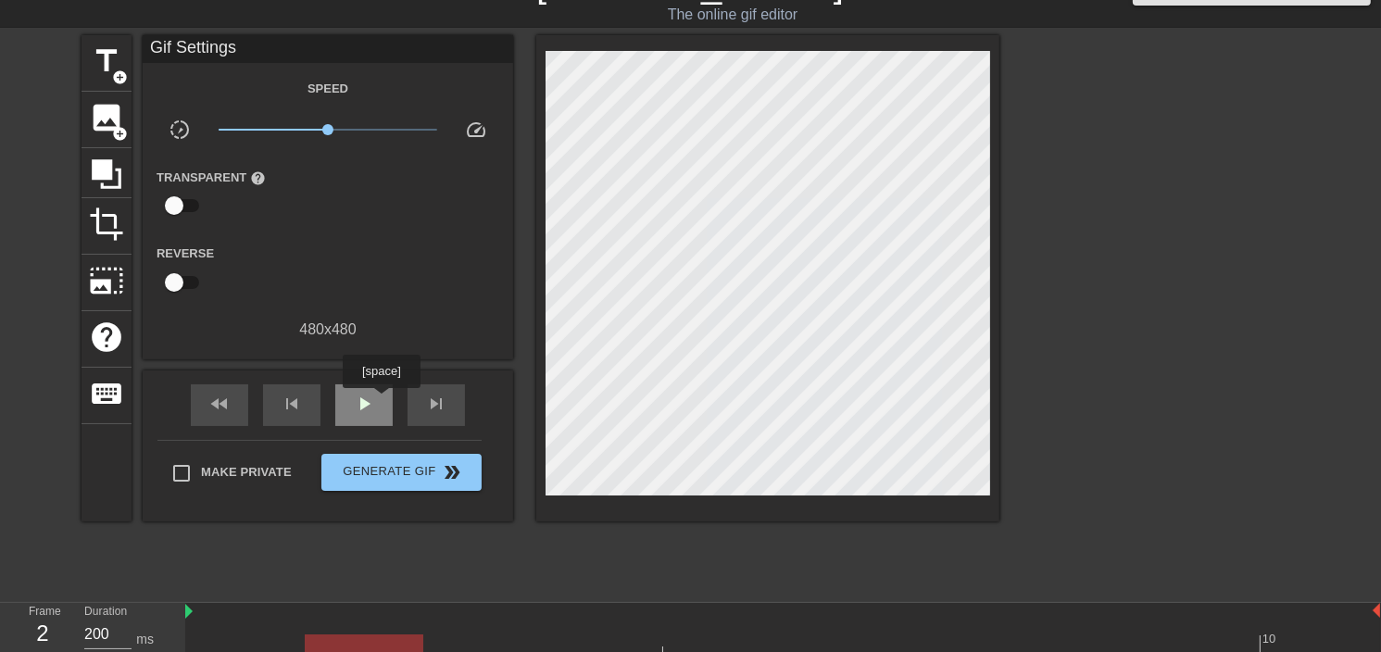
click at [381, 401] on div "play_arrow" at bounding box center [363, 405] width 57 height 42
click at [381, 401] on div "pause" at bounding box center [363, 405] width 57 height 42
click at [381, 401] on div "play_arrow" at bounding box center [363, 405] width 57 height 42
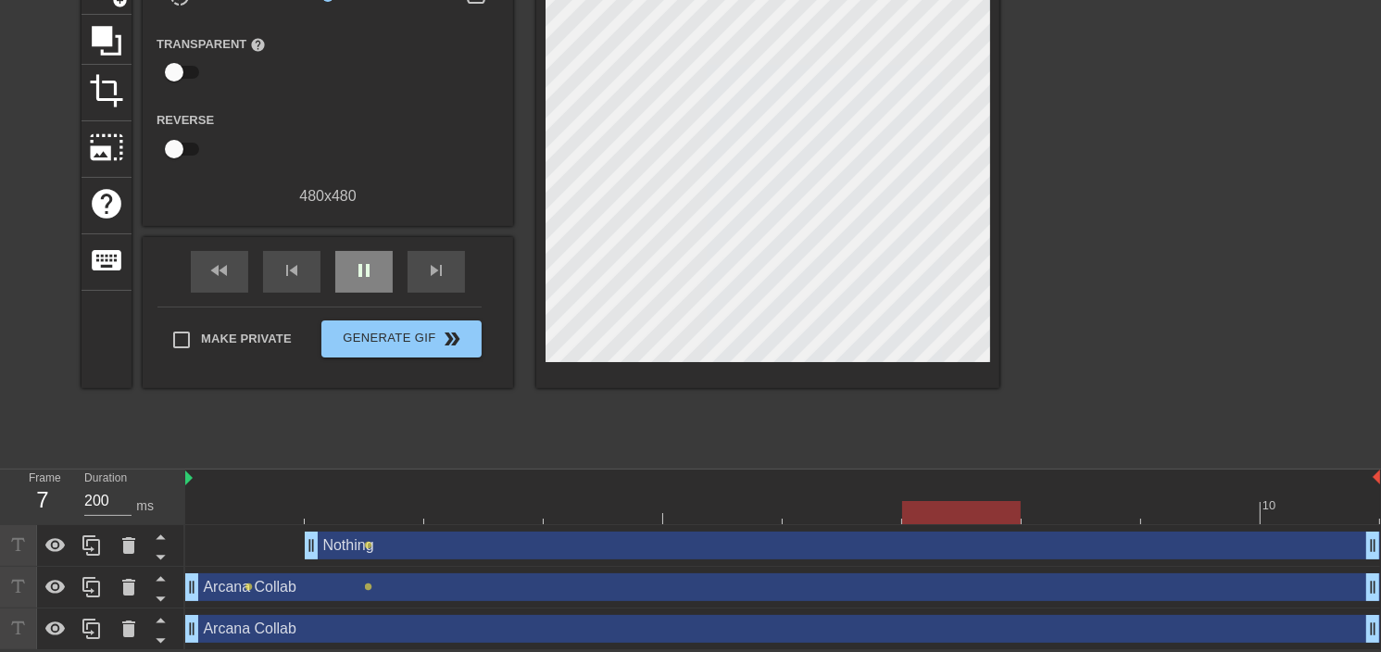
scroll to position [173, 0]
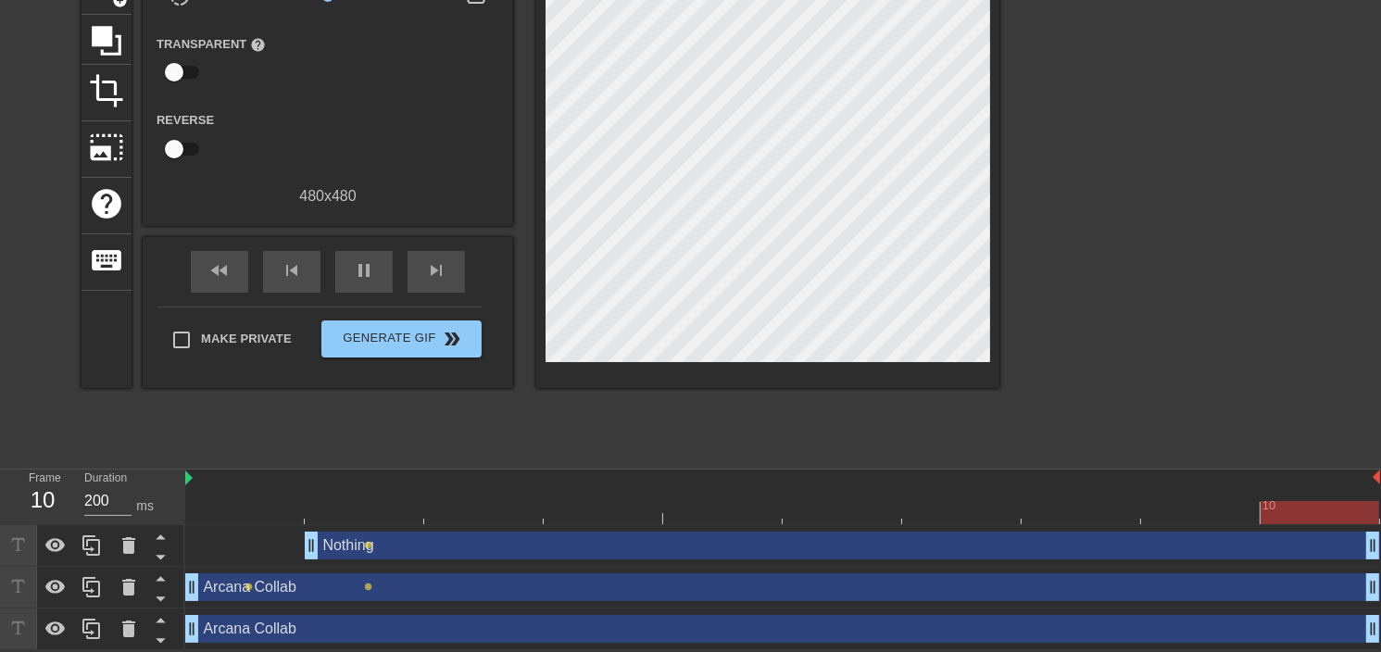
type input "500"
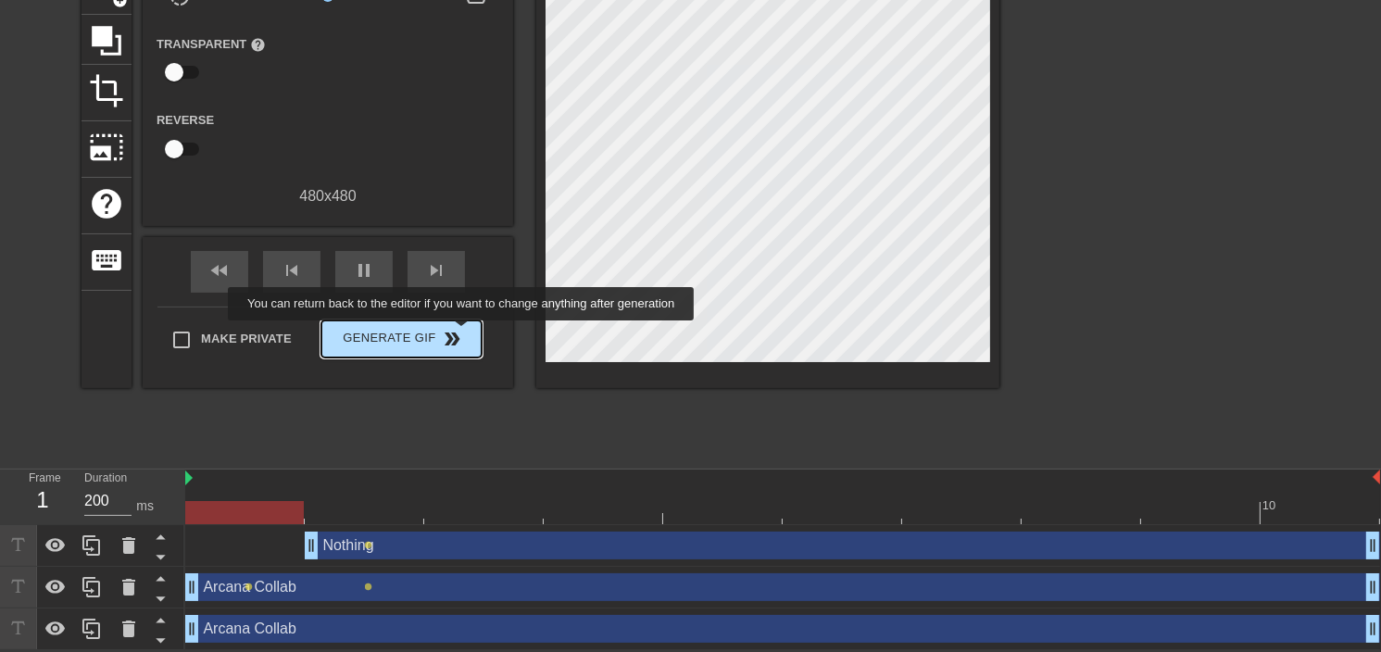
click at [463, 333] on span "Generate Gif double_arrow" at bounding box center [401, 339] width 145 height 22
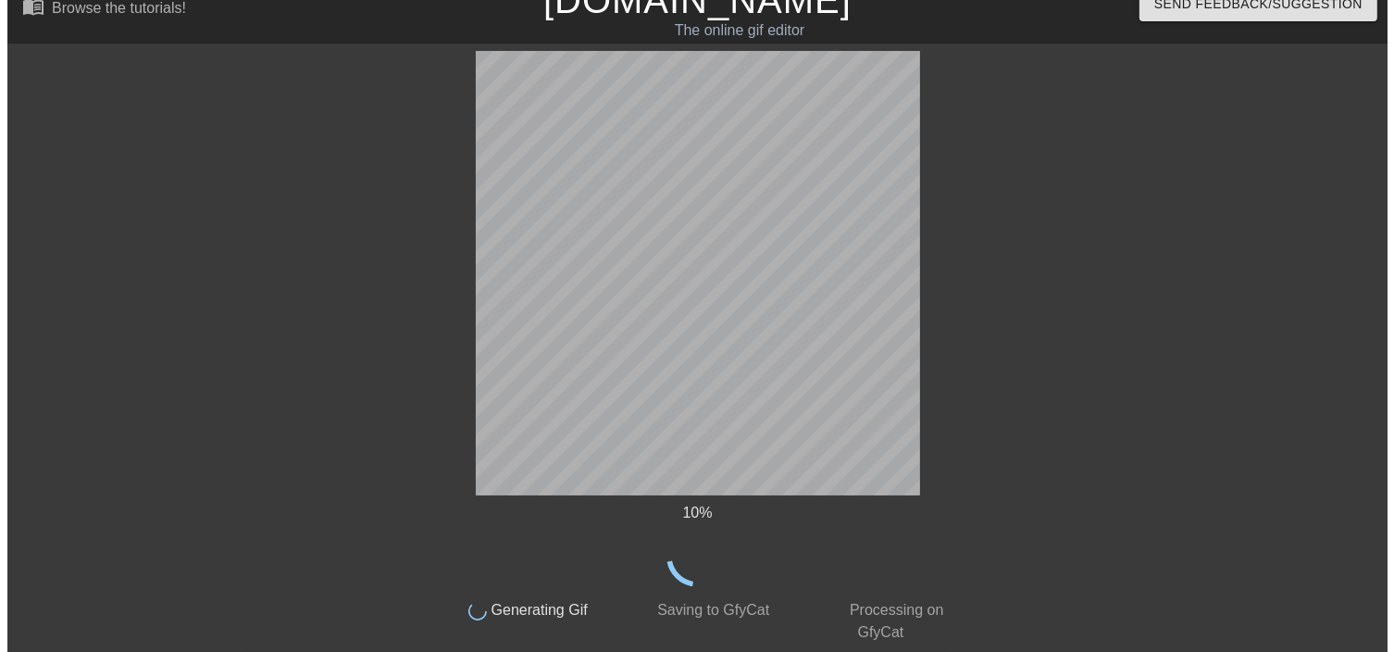
scroll to position [0, 0]
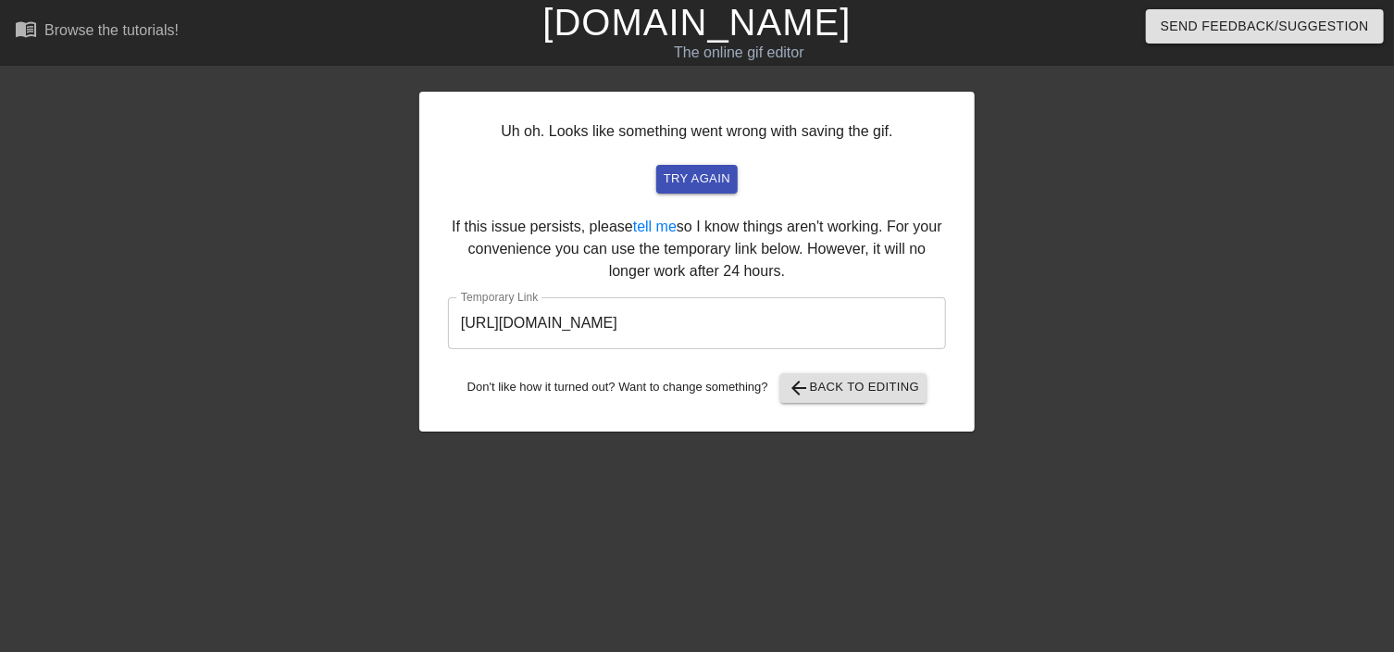
click at [771, 328] on input "[URL][DOMAIN_NAME]" at bounding box center [697, 323] width 498 height 52
